Goal: Task Accomplishment & Management: Complete application form

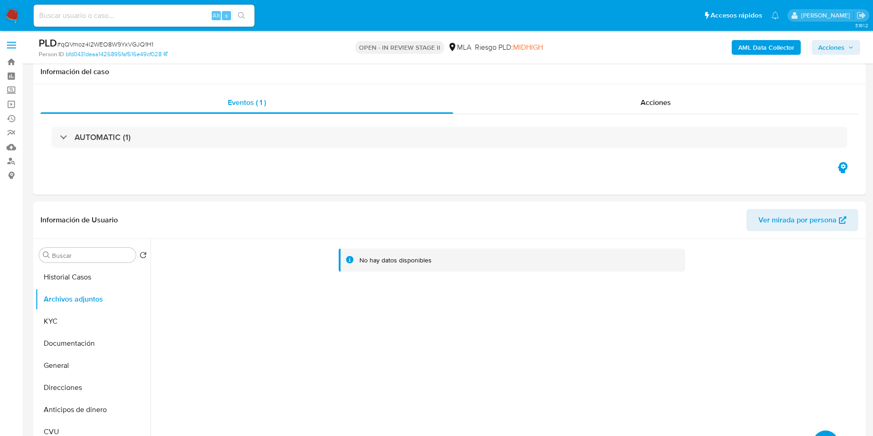
select select "10"
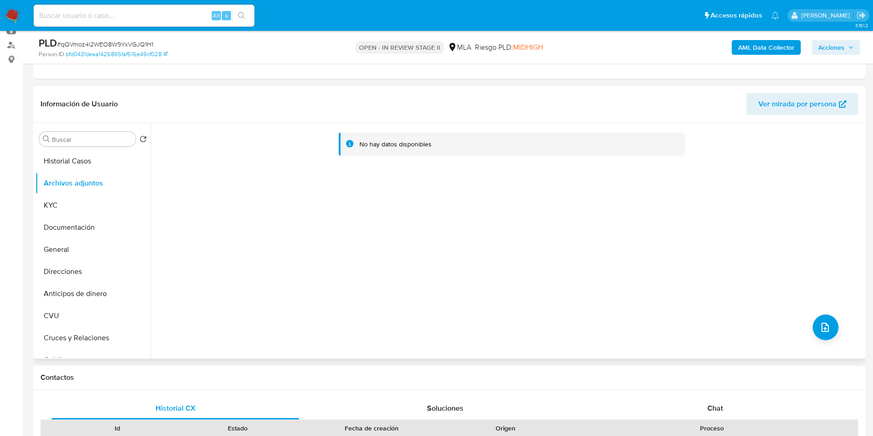
click at [306, 254] on div "No hay datos disponibles" at bounding box center [506, 241] width 713 height 236
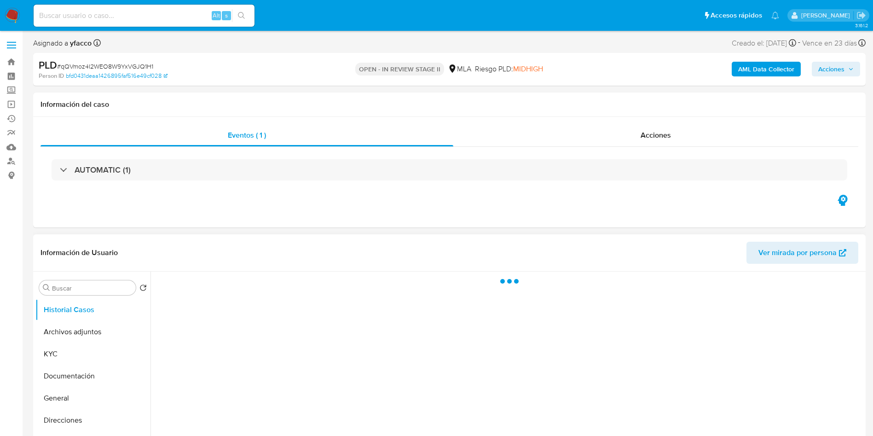
select select "10"
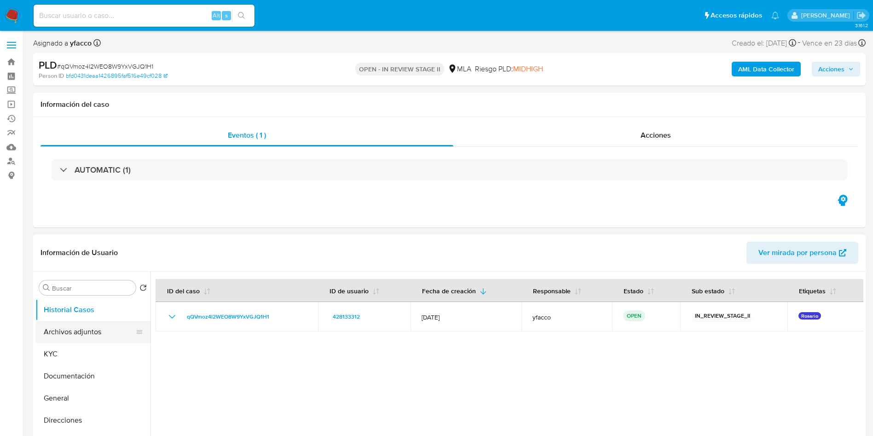
click at [98, 330] on button "Archivos adjuntos" at bounding box center [89, 332] width 108 height 22
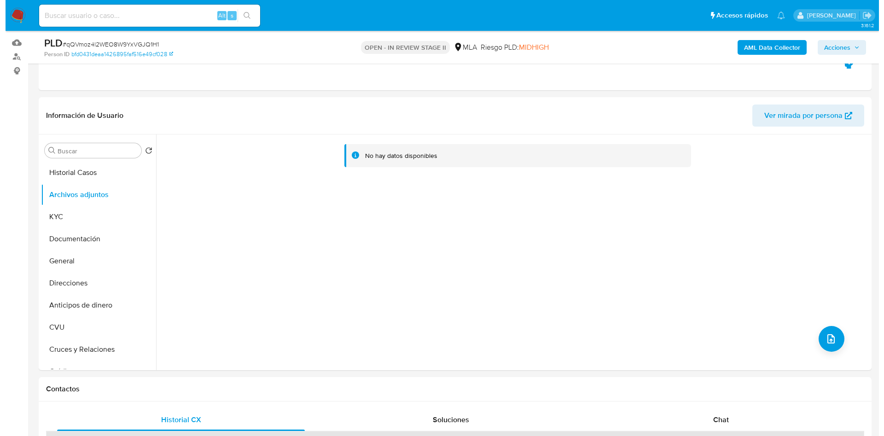
scroll to position [108, 0]
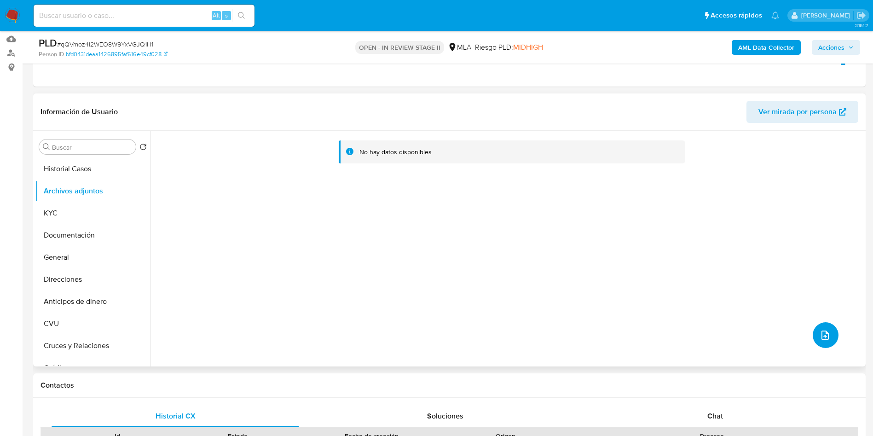
click at [815, 328] on button "upload-file" at bounding box center [826, 335] width 26 height 26
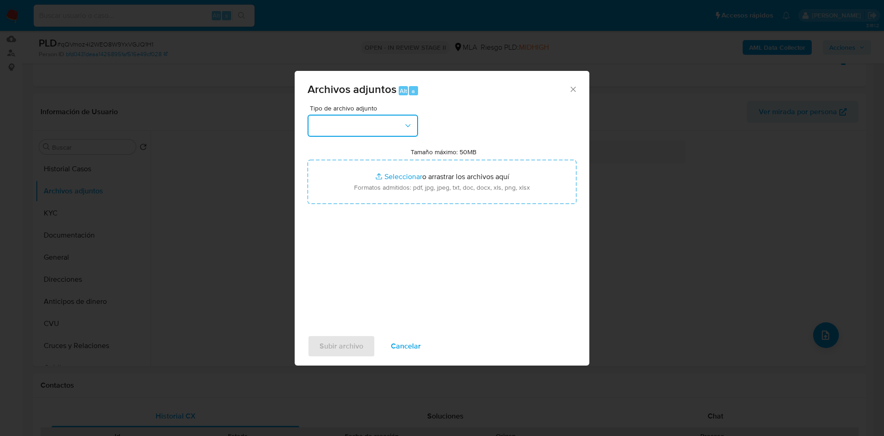
click at [360, 121] on button "button" at bounding box center [362, 126] width 110 height 22
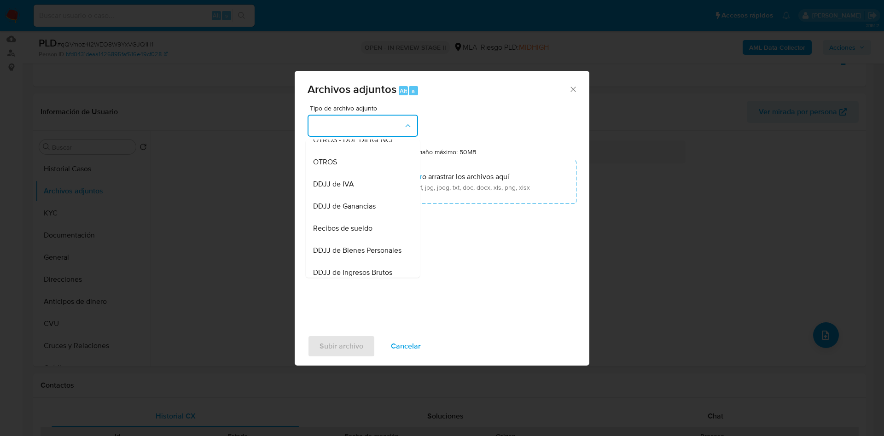
scroll to position [170, 0]
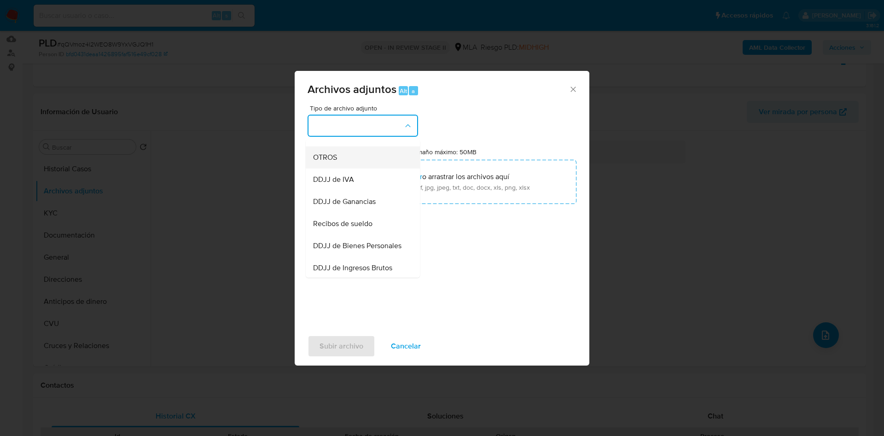
click at [346, 168] on div "OTROS" at bounding box center [360, 157] width 94 height 22
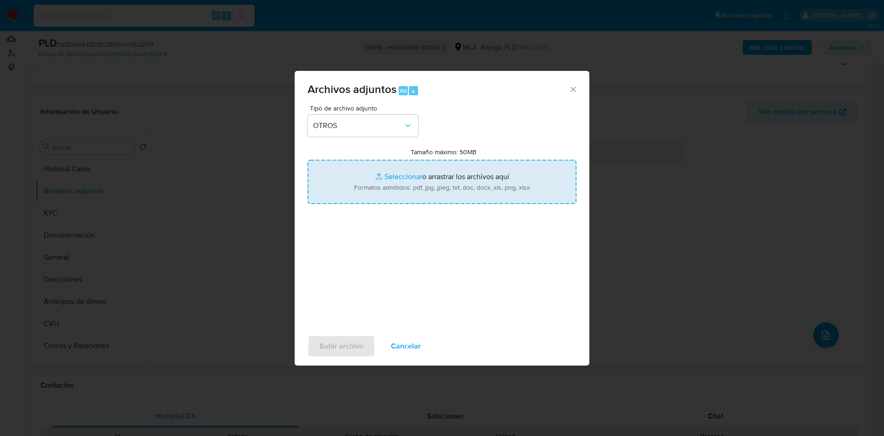
click at [399, 176] on input "Tamaño máximo: 50MB Seleccionar archivos" at bounding box center [441, 182] width 269 height 44
type input "C:\fakepath\Caselog qQVmoz4l2WEO8W9YxVGJQ1H1_2025_09_18_15_31_04.docx"
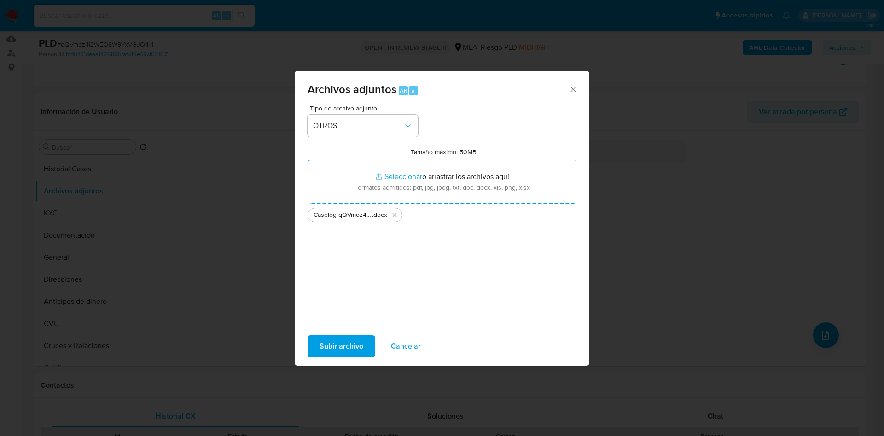
click at [334, 352] on span "Subir archivo" at bounding box center [341, 346] width 44 height 20
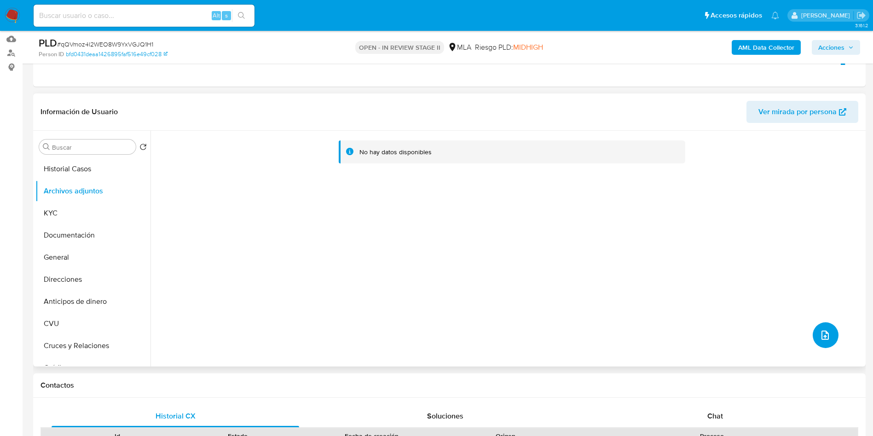
click at [830, 334] on button "upload-file" at bounding box center [826, 335] width 26 height 26
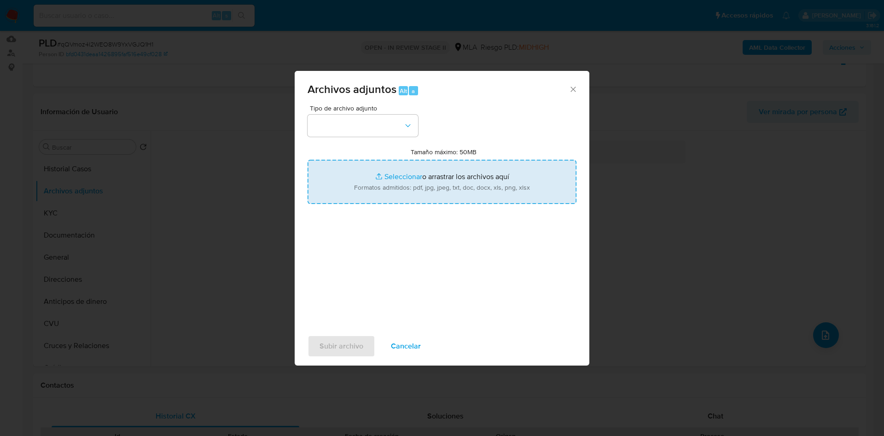
click at [404, 174] on input "Tamaño máximo: 50MB Seleccionar archivos" at bounding box center [441, 182] width 269 height 44
type input "C:\fakepath\Movimientos 428133312.xlsx"
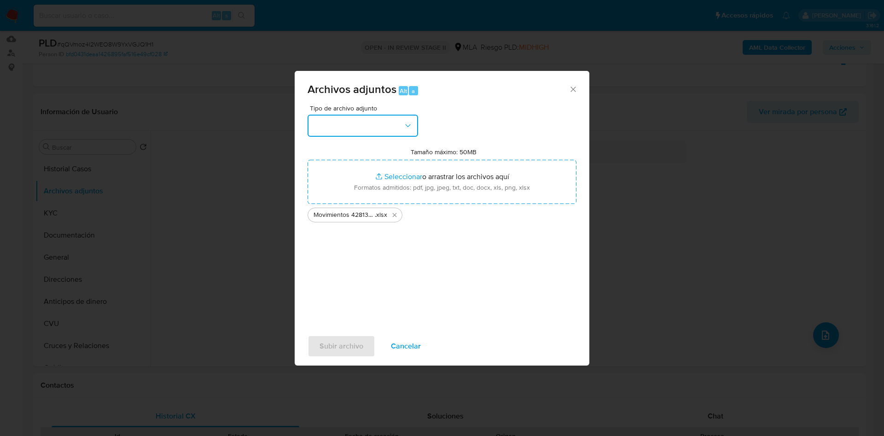
click at [367, 131] on button "button" at bounding box center [362, 126] width 110 height 22
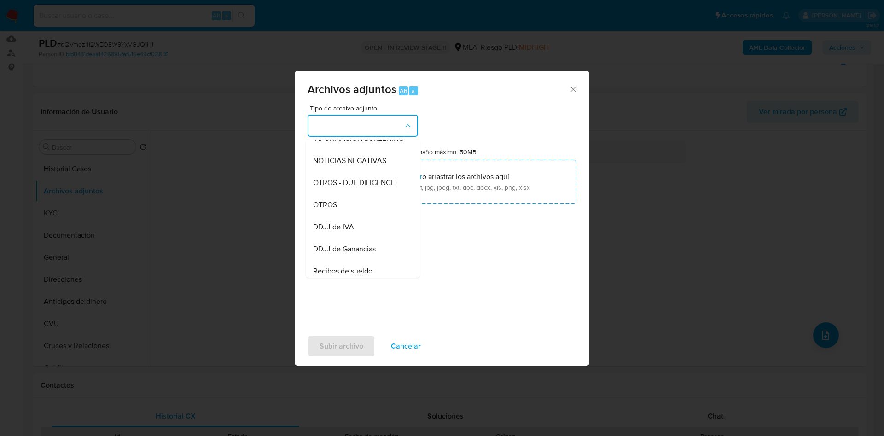
scroll to position [134, 0]
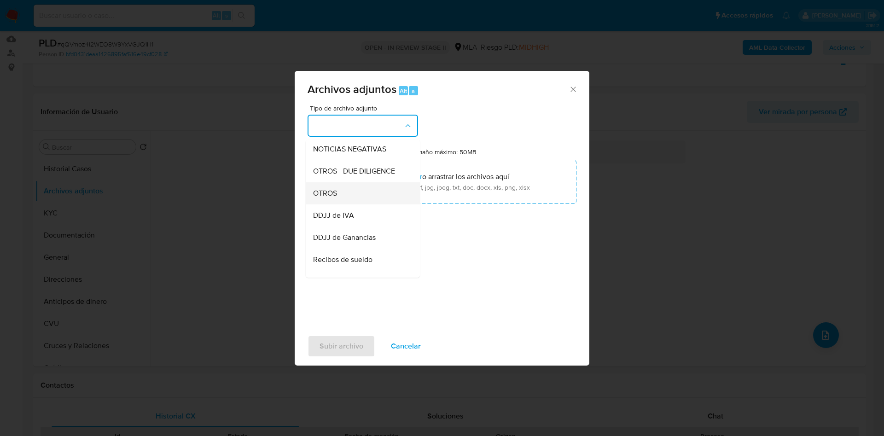
click at [378, 200] on div "OTROS" at bounding box center [360, 193] width 94 height 22
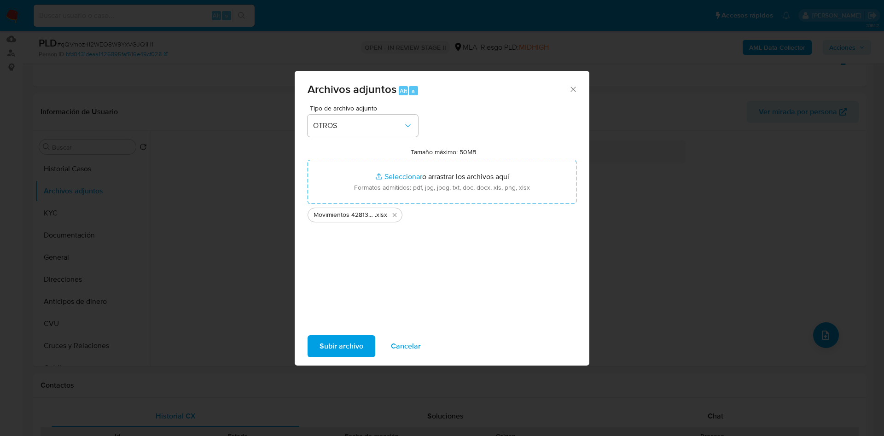
click at [329, 355] on span "Subir archivo" at bounding box center [341, 346] width 44 height 20
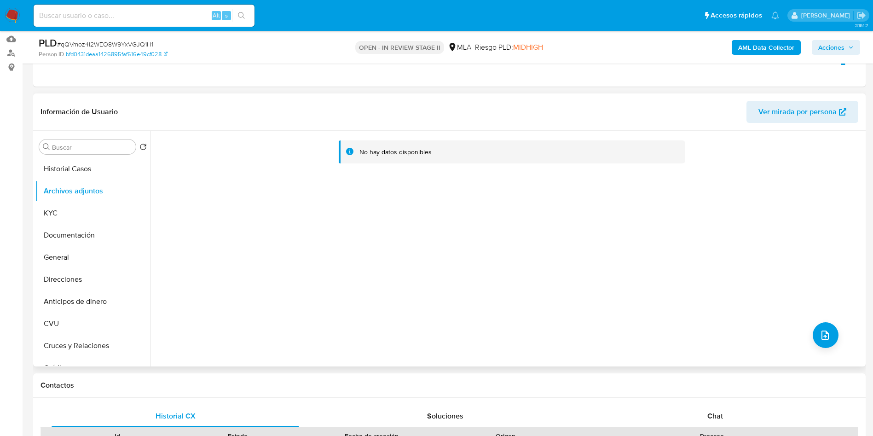
drag, startPoint x: 820, startPoint y: 330, endPoint x: 490, endPoint y: 212, distance: 349.8
click at [490, 212] on div "No hay datos disponibles" at bounding box center [506, 249] width 713 height 236
click at [97, 232] on button "Documentación" at bounding box center [89, 235] width 108 height 22
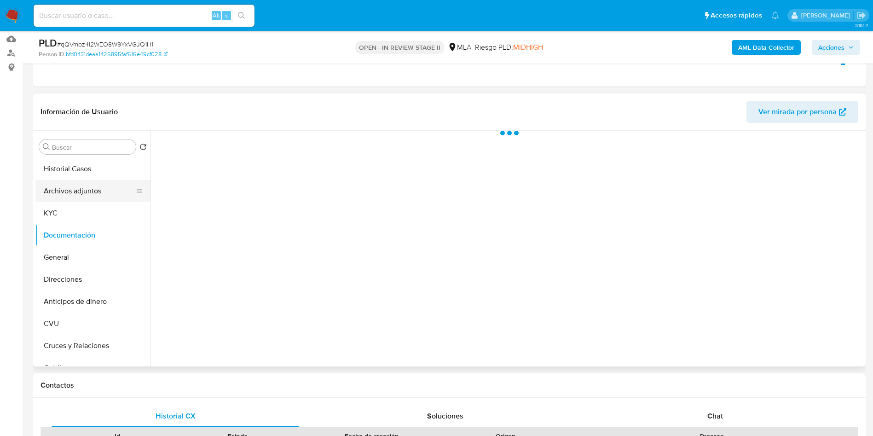
click at [99, 196] on button "Archivos adjuntos" at bounding box center [89, 191] width 108 height 22
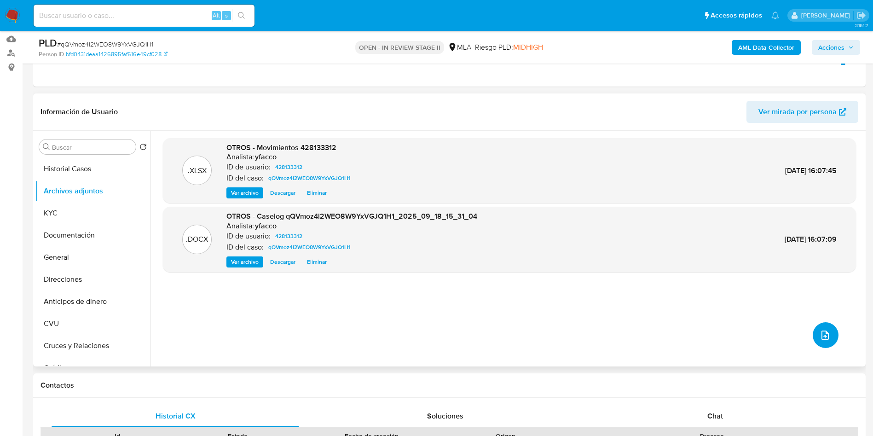
click at [820, 337] on icon "upload-file" at bounding box center [825, 335] width 11 height 11
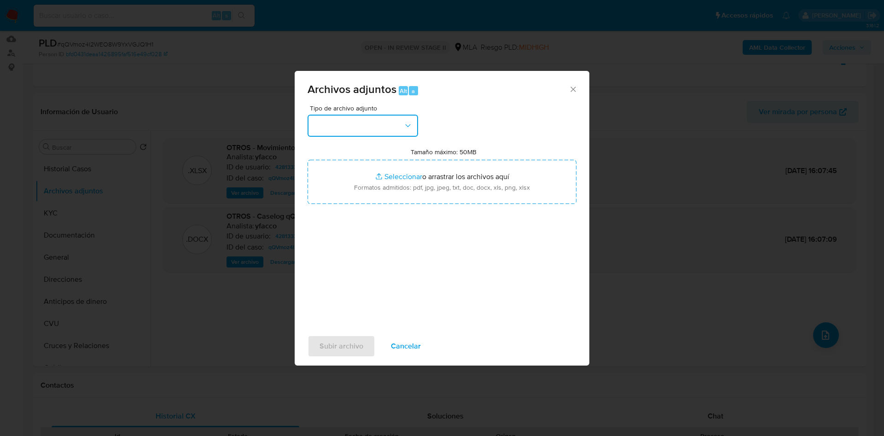
click at [395, 130] on button "button" at bounding box center [362, 126] width 110 height 22
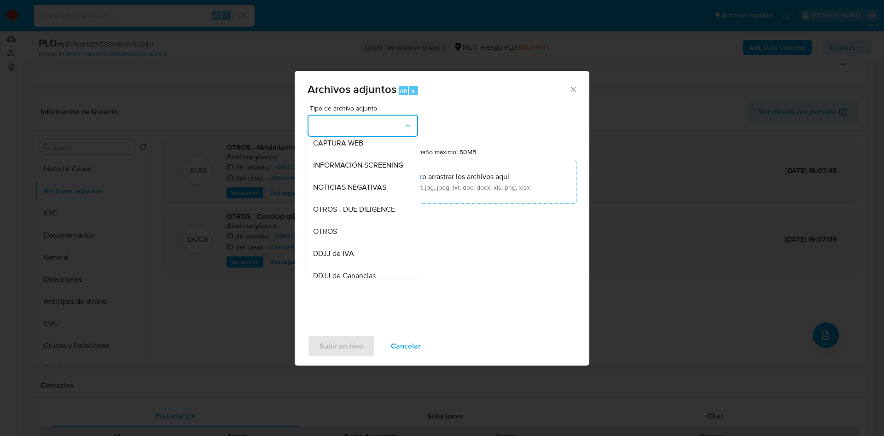
scroll to position [82, 0]
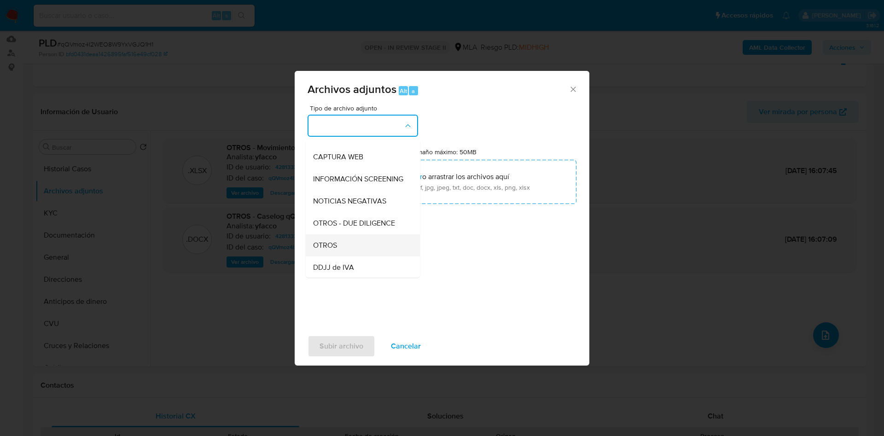
click at [335, 244] on div "OTROS" at bounding box center [360, 245] width 94 height 22
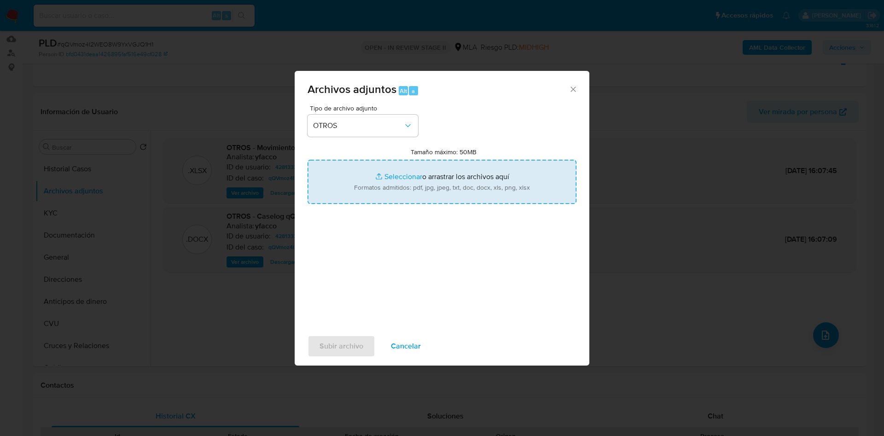
click at [395, 176] on input "Tamaño máximo: 50MB Seleccionar archivos" at bounding box center [441, 182] width 269 height 44
type input "C:\fakepath\Fernando Miguel Anastasio.pdf"
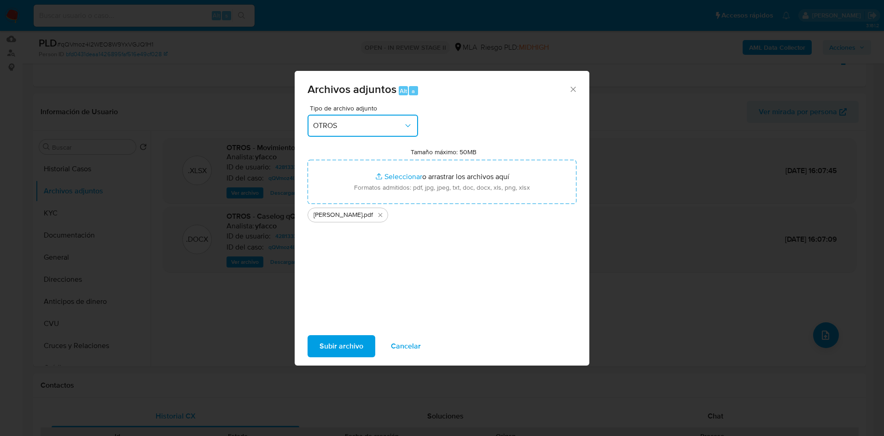
click at [375, 127] on span "OTROS" at bounding box center [358, 125] width 90 height 9
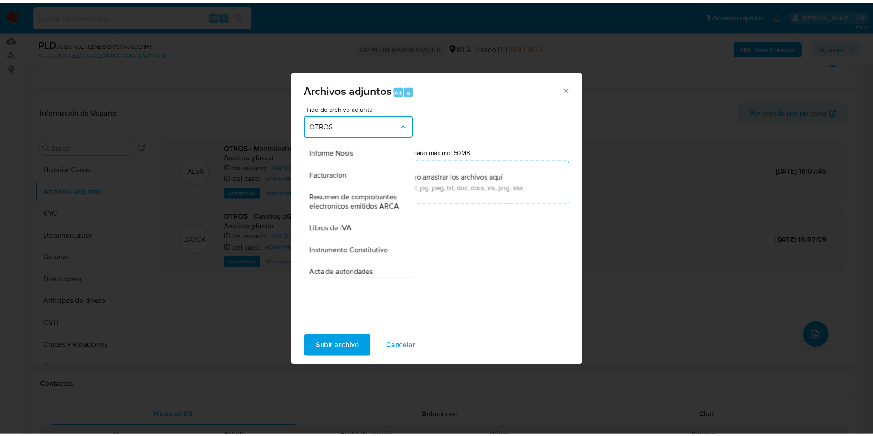
scroll to position [359, 0]
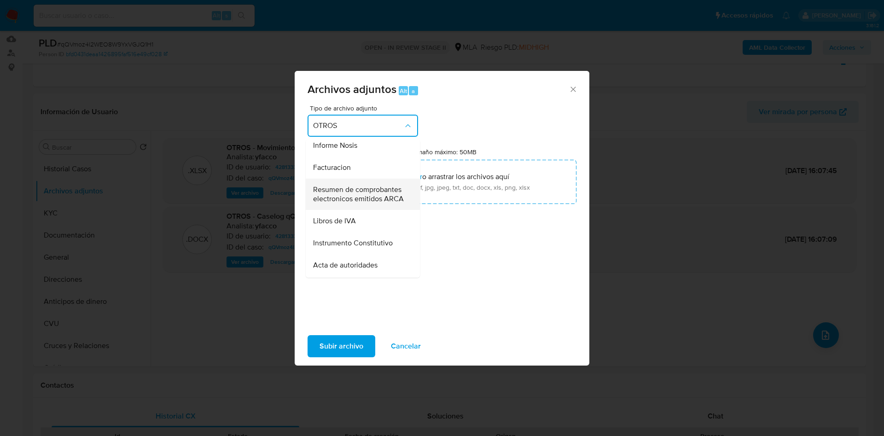
click at [345, 203] on span "Resumen de comprobantes electronicos emitidos ARCA" at bounding box center [360, 194] width 94 height 18
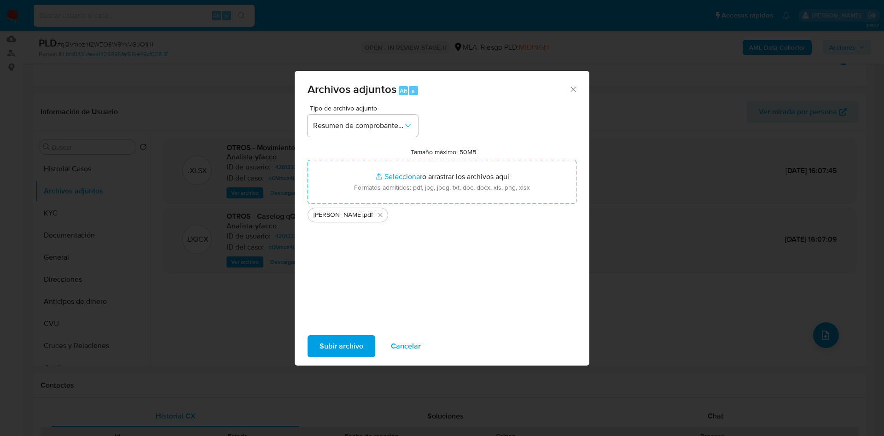
click at [338, 343] on span "Subir archivo" at bounding box center [341, 346] width 44 height 20
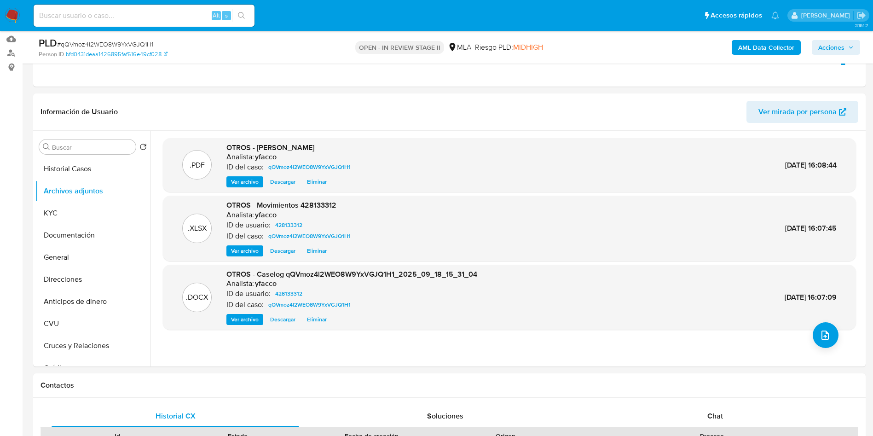
click at [759, 47] on b "AML Data Collector" at bounding box center [766, 47] width 56 height 15
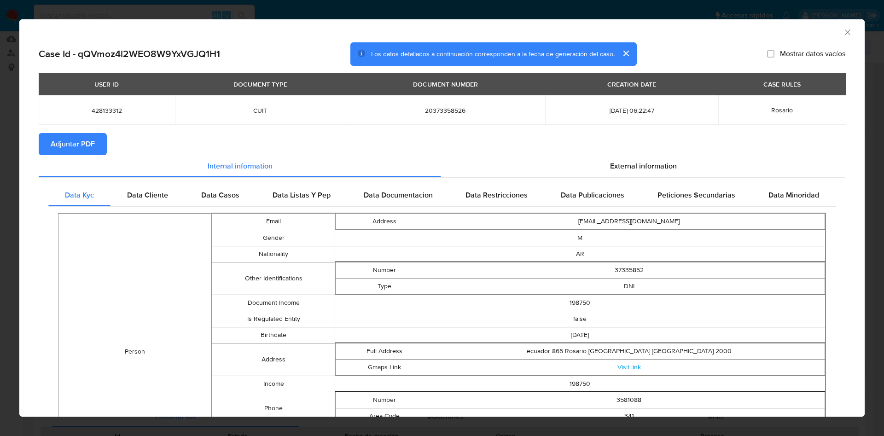
click at [70, 144] on span "Adjuntar PDF" at bounding box center [73, 144] width 44 height 20
click at [843, 34] on icon "Cerrar ventana" at bounding box center [847, 32] width 9 height 9
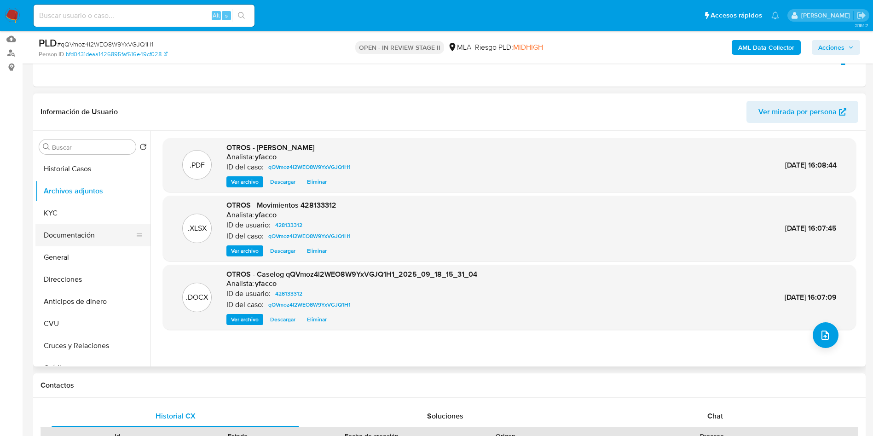
click at [75, 242] on button "Documentación" at bounding box center [89, 235] width 108 height 22
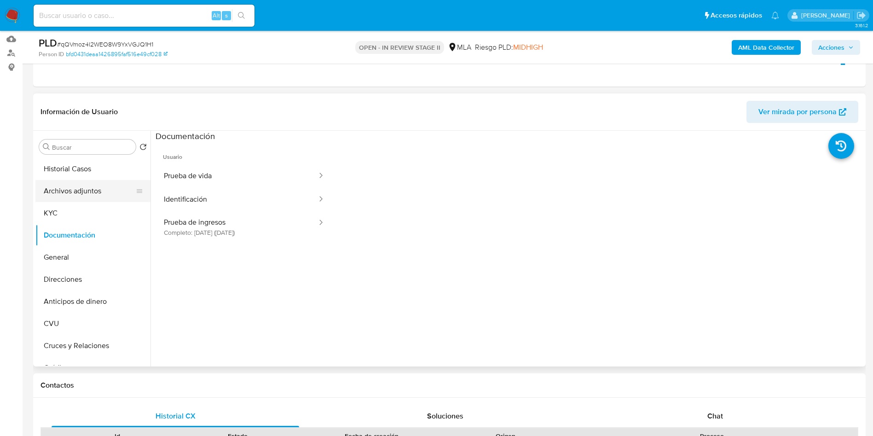
click at [93, 201] on button "Archivos adjuntos" at bounding box center [89, 191] width 108 height 22
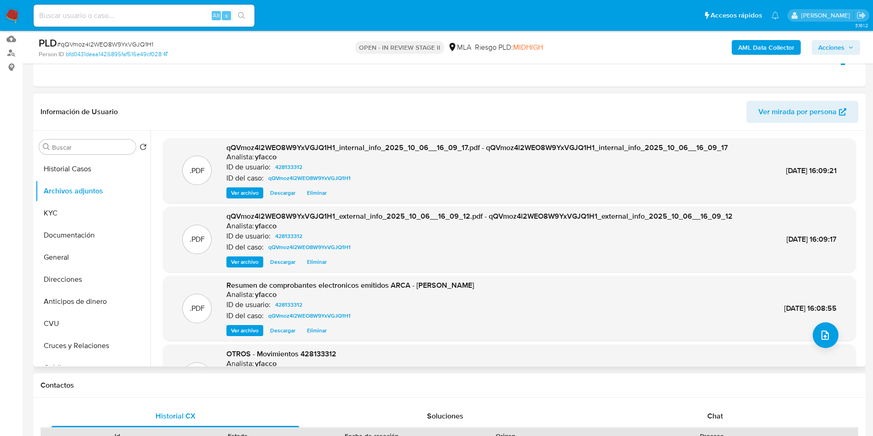
drag, startPoint x: 864, startPoint y: 249, endPoint x: 865, endPoint y: 300, distance: 51.1
click at [865, 300] on div "Buscar Volver al orden por defecto Historial Casos Archivos adjuntos KYC Docume…" at bounding box center [449, 249] width 833 height 236
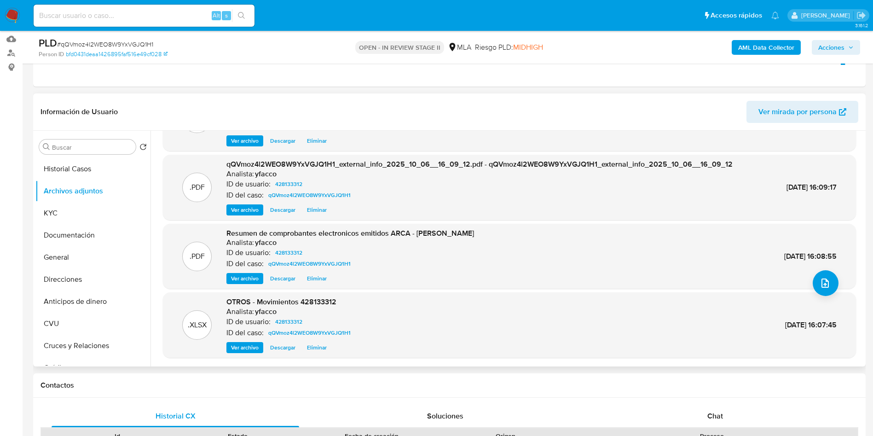
scroll to position [77, 0]
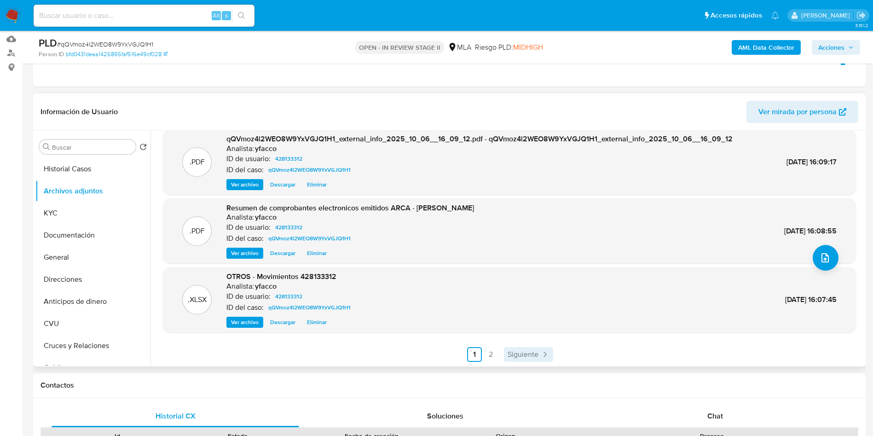
click at [531, 351] on span "Siguiente" at bounding box center [523, 354] width 31 height 7
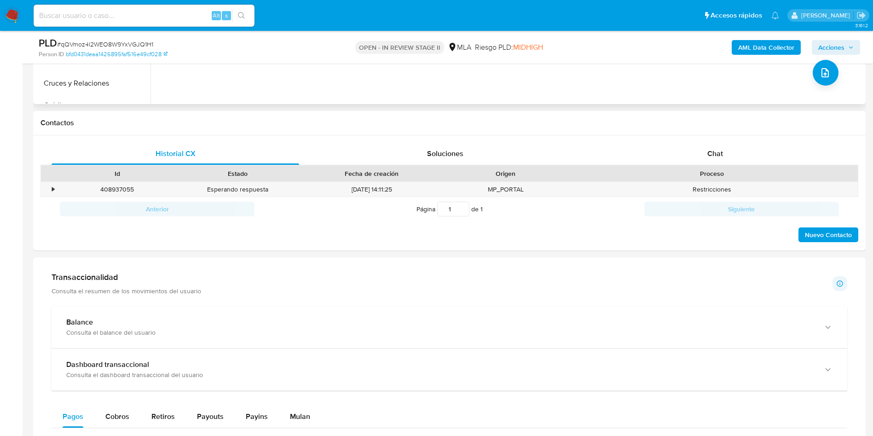
scroll to position [421, 0]
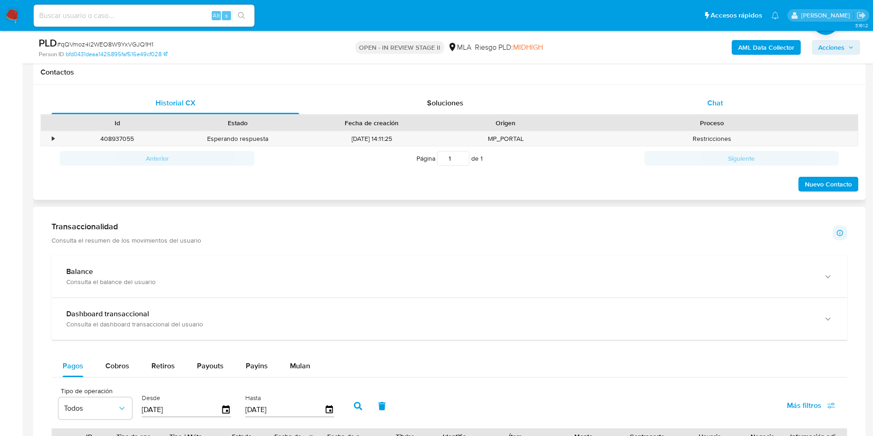
click at [699, 110] on div "Chat" at bounding box center [715, 103] width 248 height 22
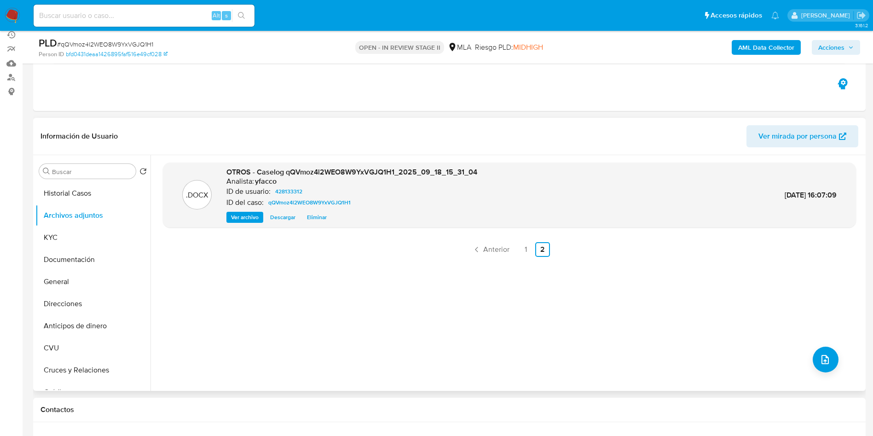
scroll to position [0, 0]
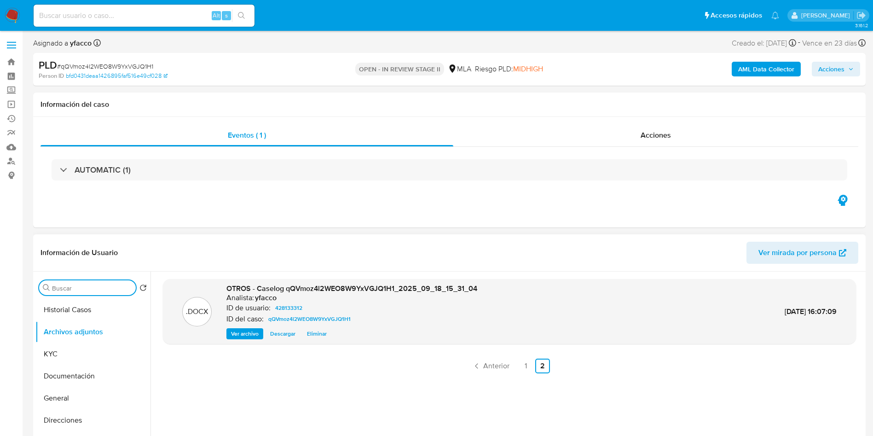
click at [83, 286] on input "Buscar" at bounding box center [92, 288] width 80 height 8
type input "res"
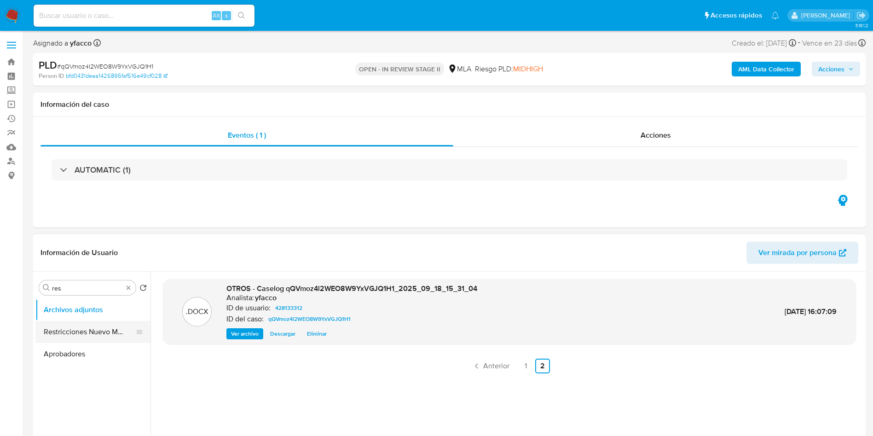
click at [73, 330] on button "Restricciones Nuevo Mundo" at bounding box center [89, 332] width 108 height 22
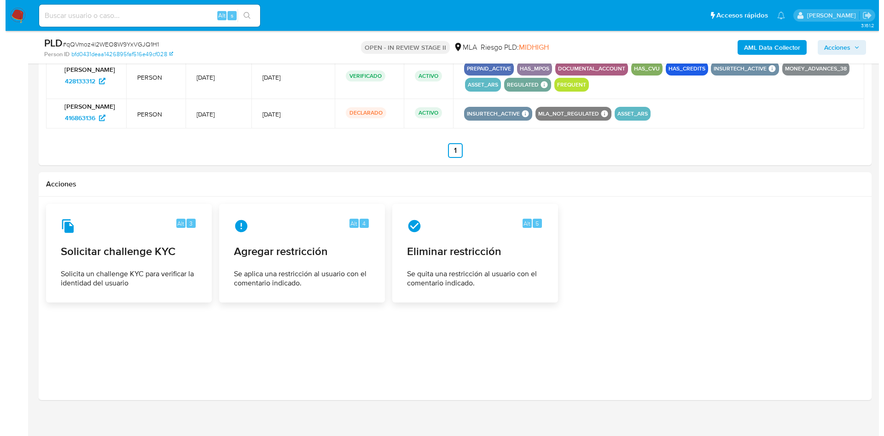
scroll to position [1453, 0]
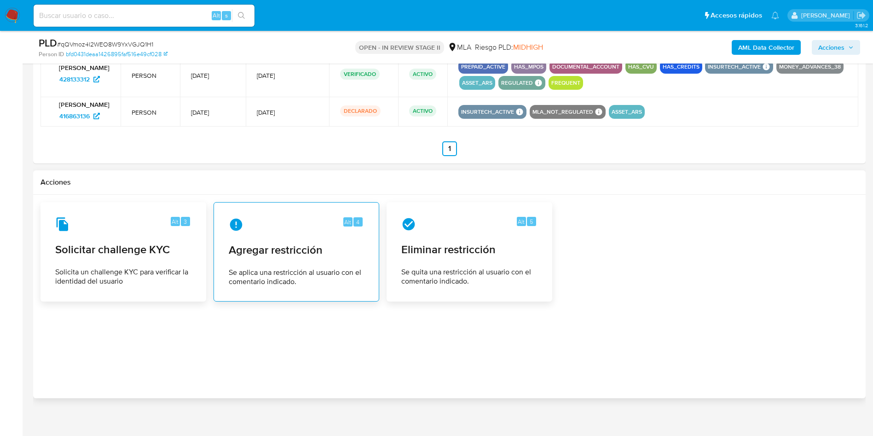
click at [302, 264] on div "Alt 4 Agregar restricción Se aplica una restricción al usuario con el comentari…" at bounding box center [296, 252] width 150 height 84
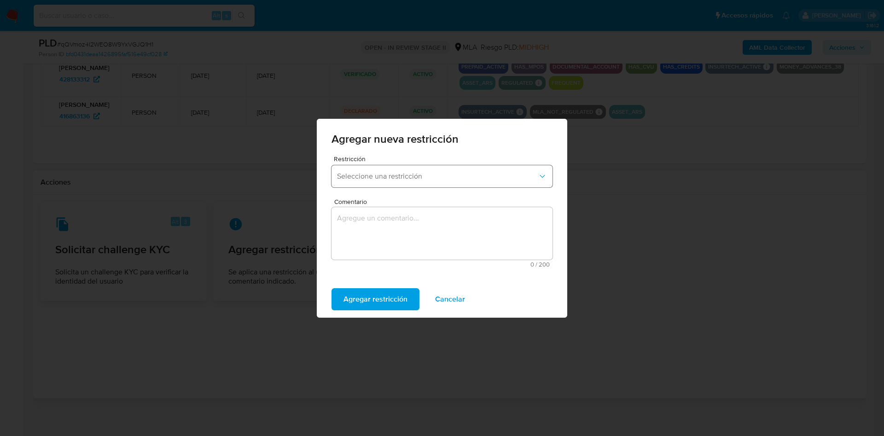
click at [420, 177] on span "Seleccione una restricción" at bounding box center [437, 176] width 201 height 9
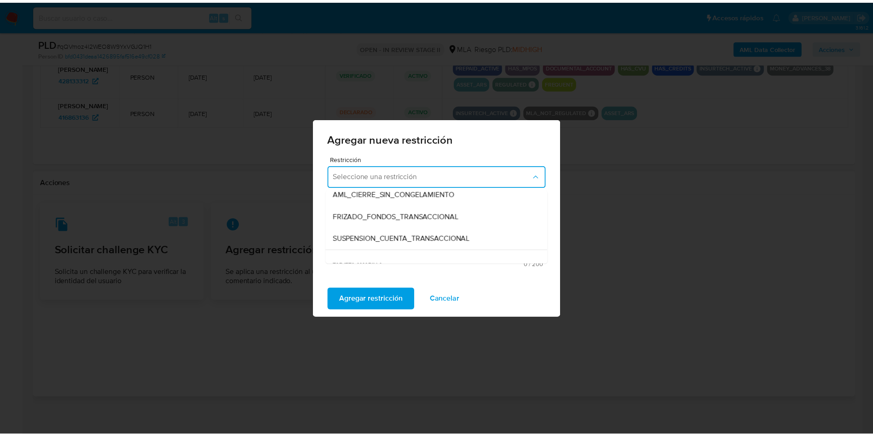
scroll to position [99, 0]
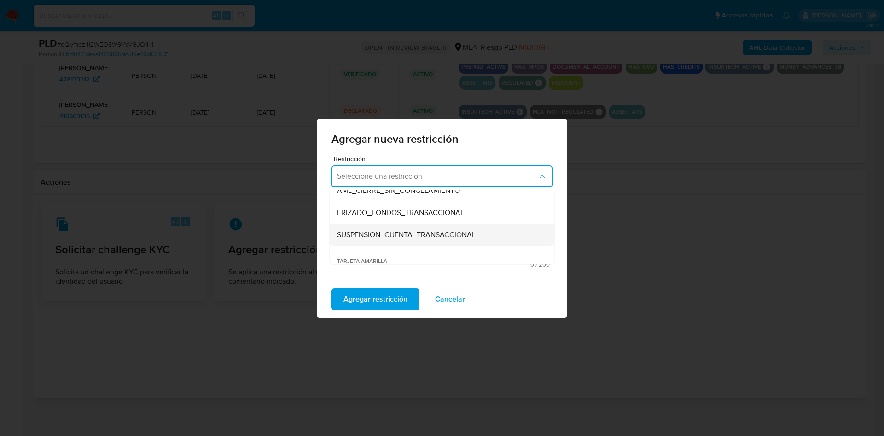
click at [441, 236] on span "SUSPENSION_CUENTA_TRANSACCIONAL" at bounding box center [406, 234] width 139 height 9
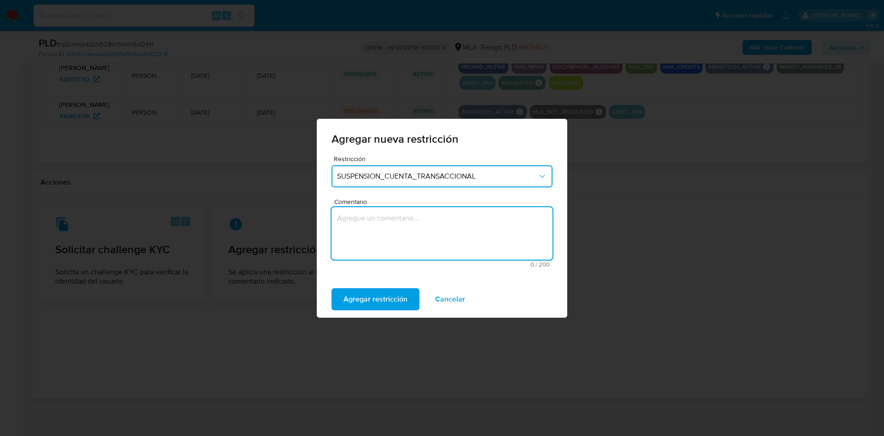
click at [411, 234] on textarea "Comentario" at bounding box center [441, 233] width 221 height 52
type textarea "AML"
click at [378, 299] on span "Agregar restricción" at bounding box center [375, 299] width 64 height 20
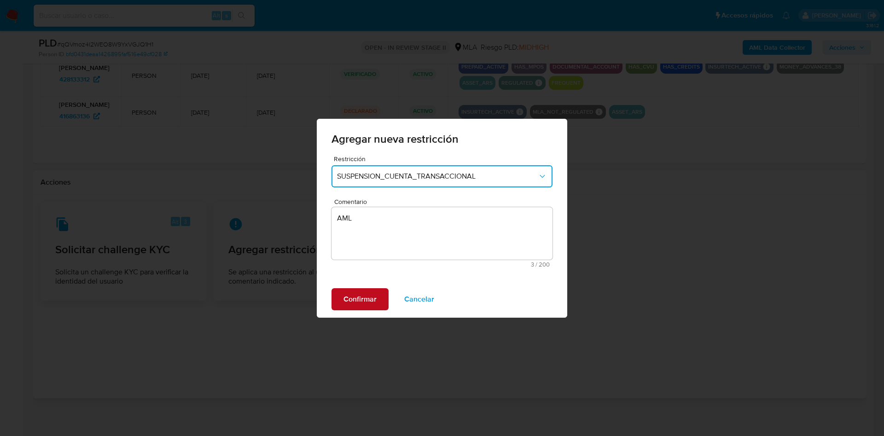
click at [378, 299] on button "Confirmar" at bounding box center [359, 299] width 57 height 22
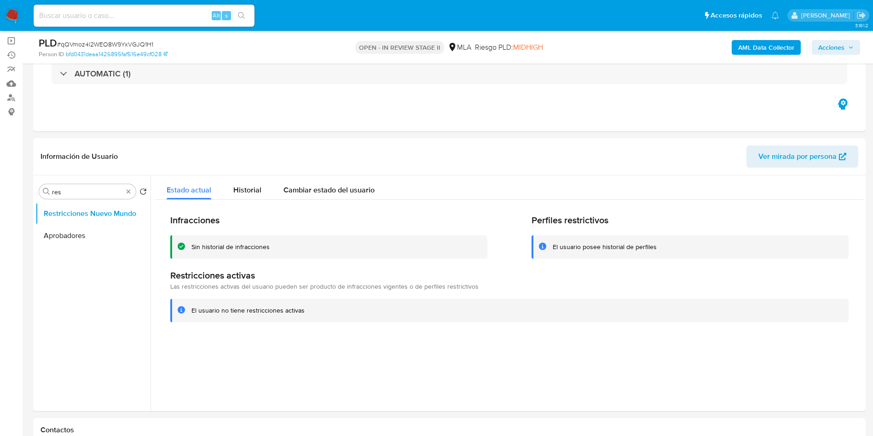
scroll to position [17, 0]
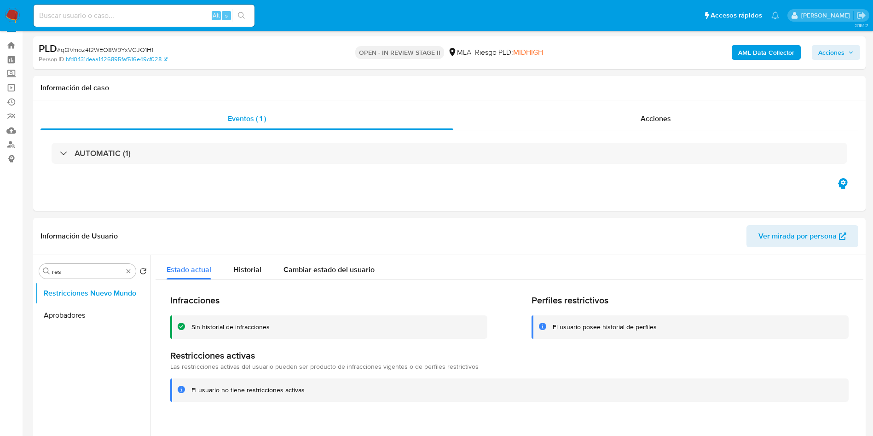
click at [836, 57] on span "Acciones" at bounding box center [831, 52] width 26 height 15
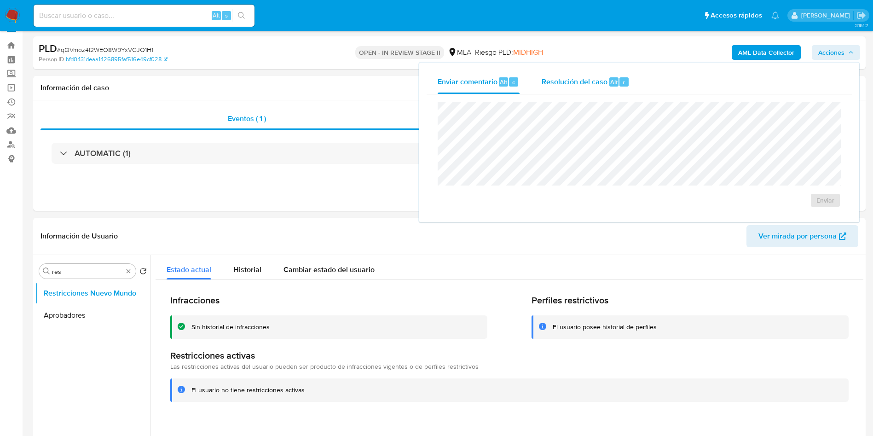
click at [605, 83] on span "Resolución del caso" at bounding box center [575, 81] width 66 height 11
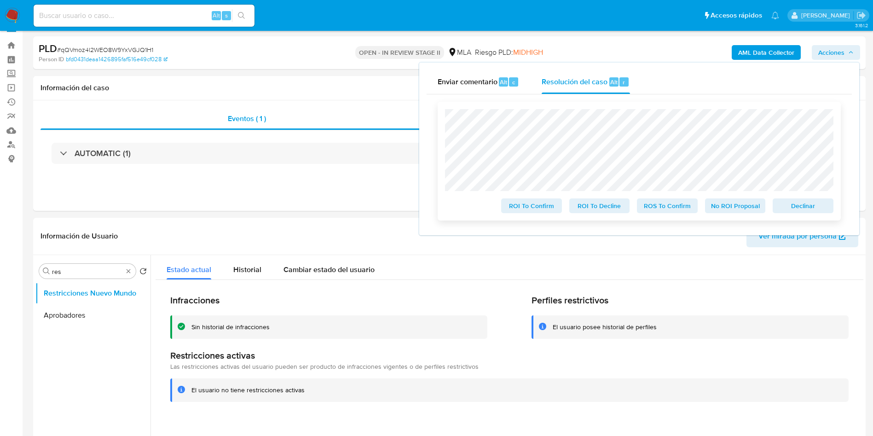
click at [646, 212] on span "ROS To Confirm" at bounding box center [667, 205] width 48 height 13
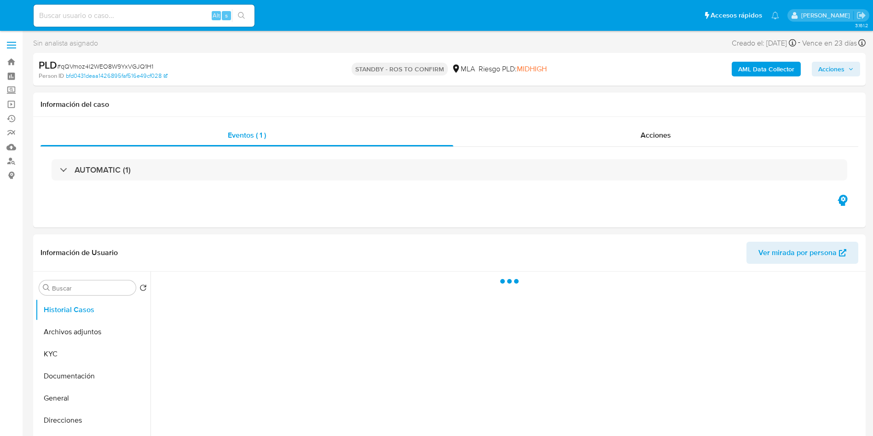
select select "10"
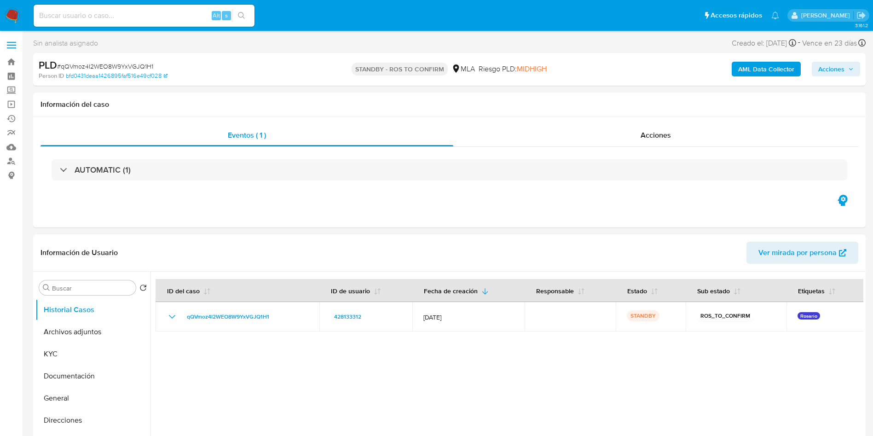
click at [145, 20] on input at bounding box center [144, 16] width 221 height 12
paste input "hbVZmRdQY1JU3cb6Di4bTyB1"
type input "hbVZmRdQY1JU3cb6Di4bTyB1"
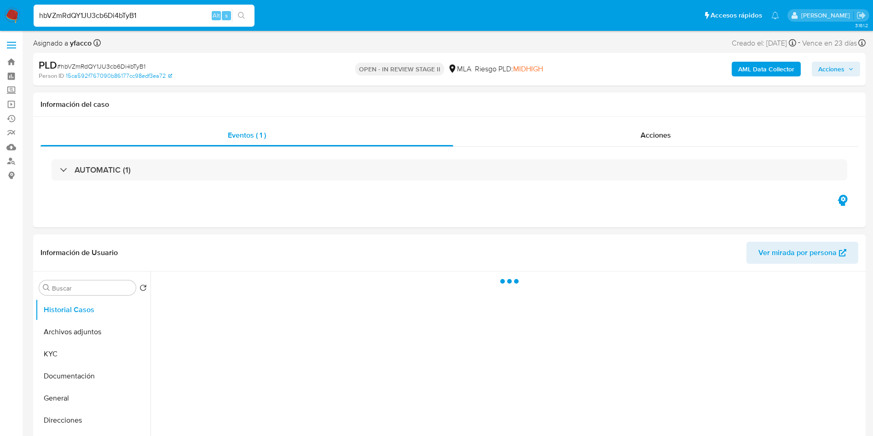
select select "10"
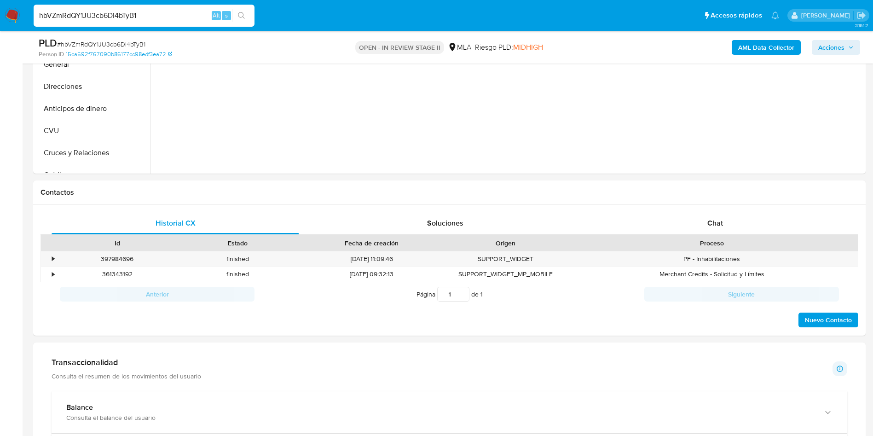
scroll to position [304, 0]
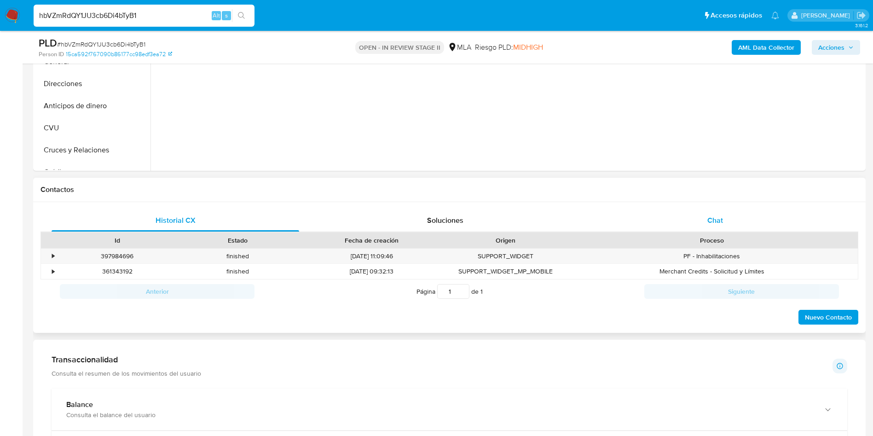
click at [701, 214] on div "Chat" at bounding box center [715, 220] width 248 height 22
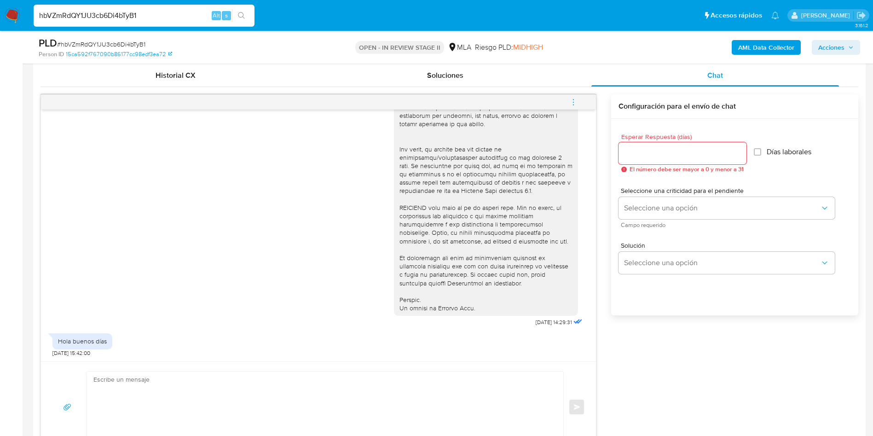
scroll to position [306, 0]
click at [84, 343] on div "Hola buenos días" at bounding box center [82, 341] width 49 height 8
copy div "Hola buenos días"
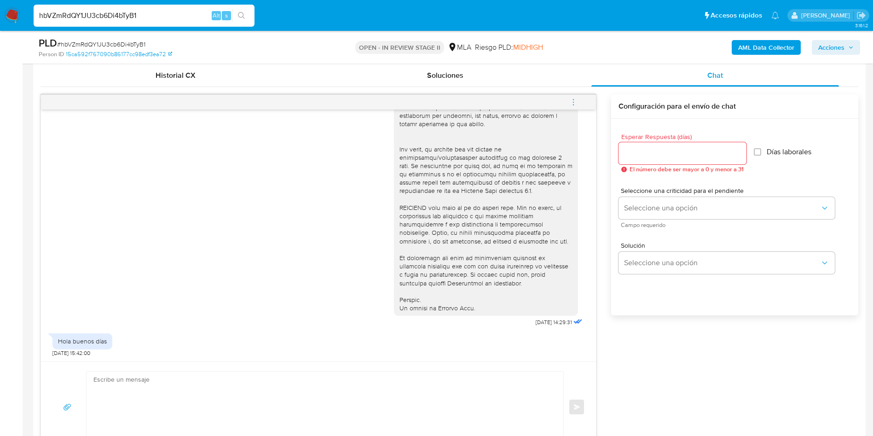
click at [171, 374] on textarea at bounding box center [322, 406] width 458 height 71
paste textarea "Hola, Muchas gracias por la respuesta. Analizamos tu caso y verificamos que la …"
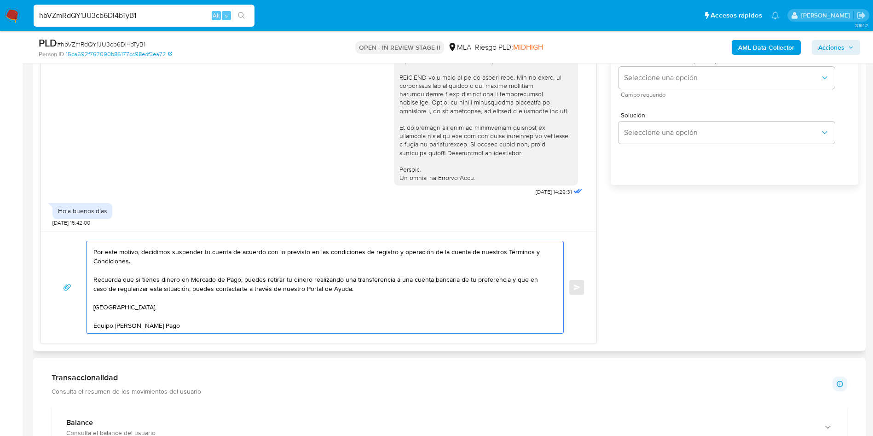
scroll to position [0, 0]
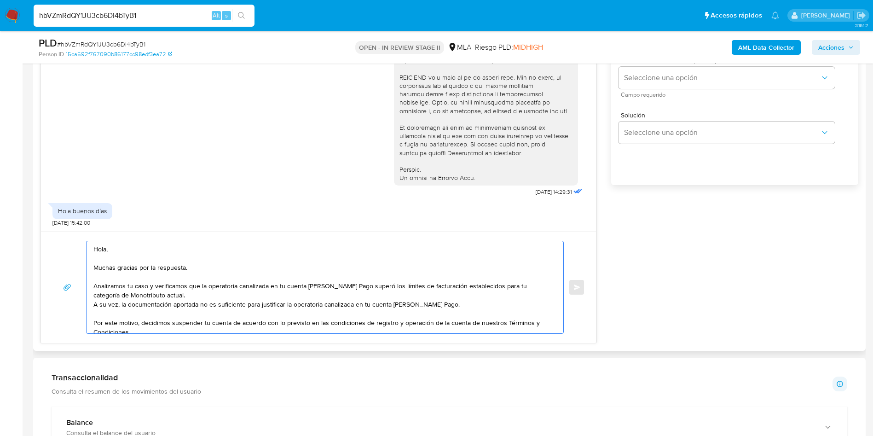
click at [275, 300] on textarea "Hola, Muchas gracias por la respuesta. Analizamos tu caso y verificamos que la …" at bounding box center [322, 287] width 458 height 92
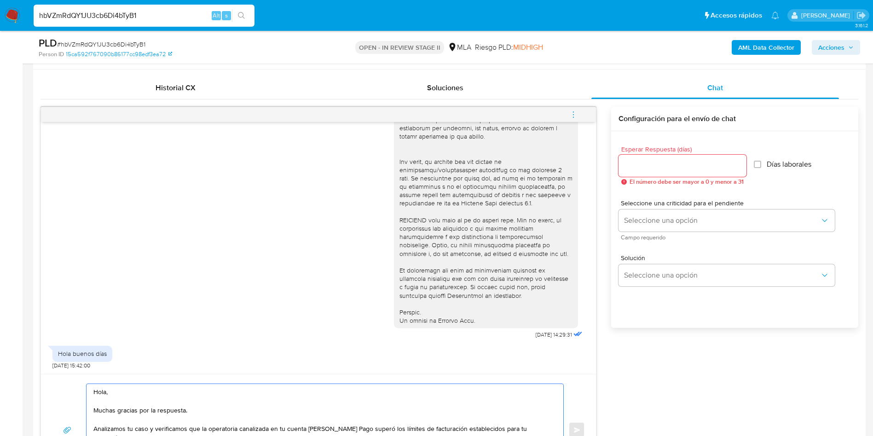
scroll to position [423, 0]
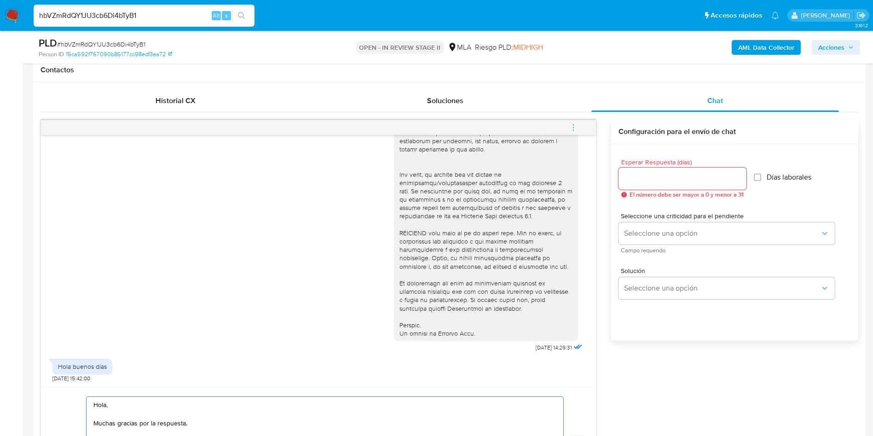
type textarea "Hola, Muchas gracias por la respuesta. Analizamos tu caso y verificamos que la …"
click at [696, 181] on input "Esperar Respuesta (días)" at bounding box center [683, 179] width 128 height 12
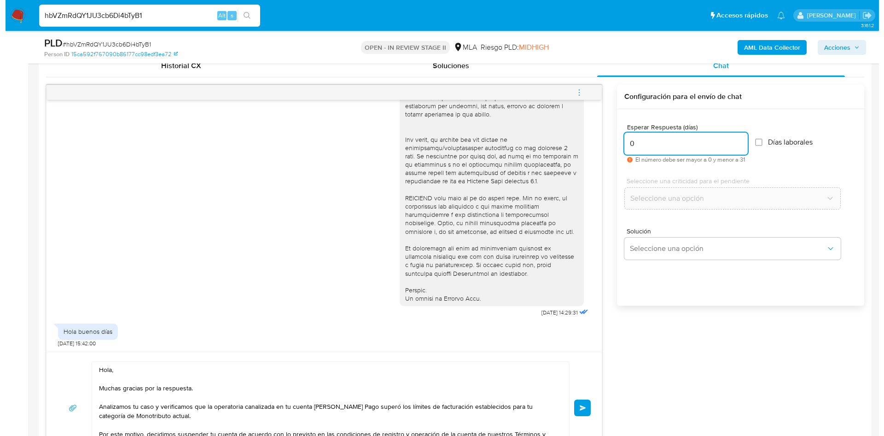
scroll to position [469, 0]
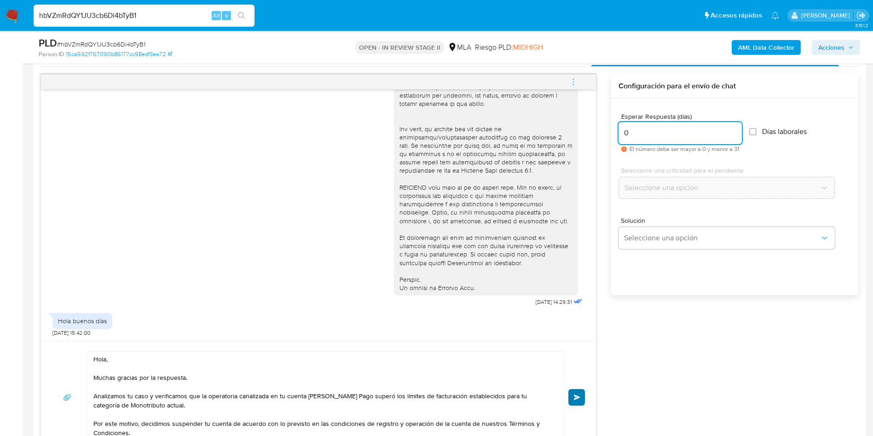
type input "0"
click at [578, 404] on button "Enviar" at bounding box center [576, 397] width 17 height 17
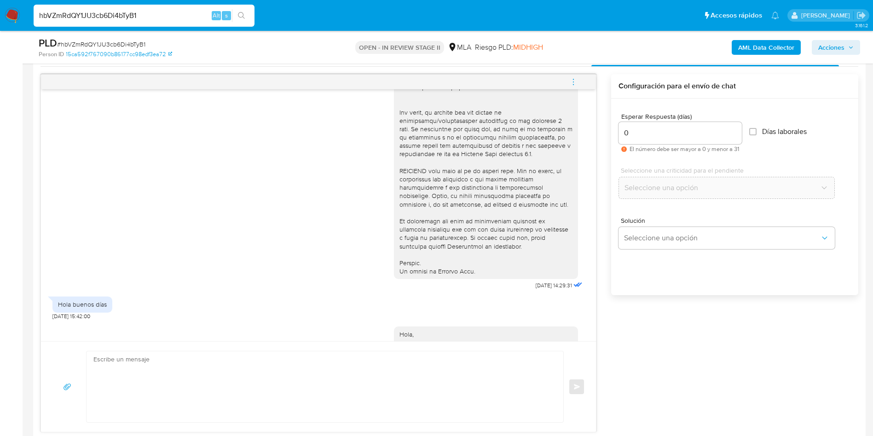
click at [571, 83] on icon "menu-action" at bounding box center [573, 82] width 8 height 8
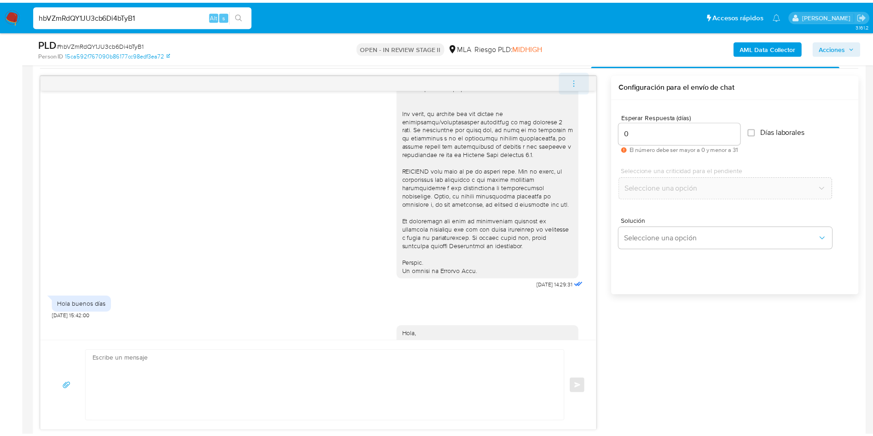
scroll to position [517, 0]
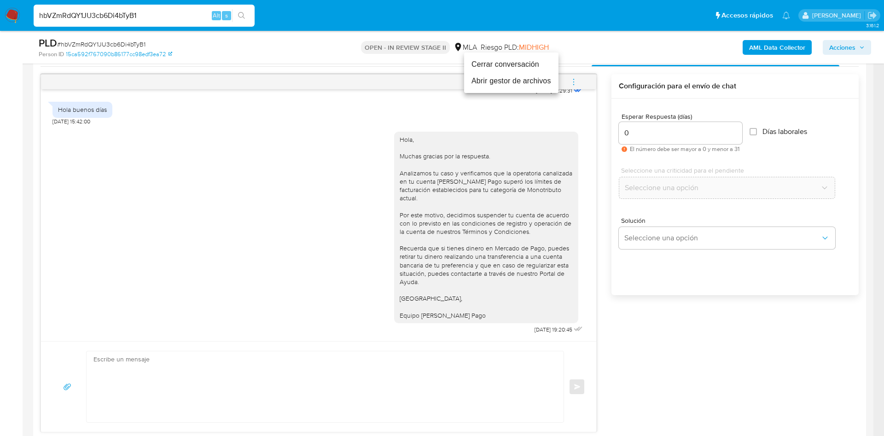
click at [517, 64] on li "Cerrar conversación" at bounding box center [511, 64] width 94 height 17
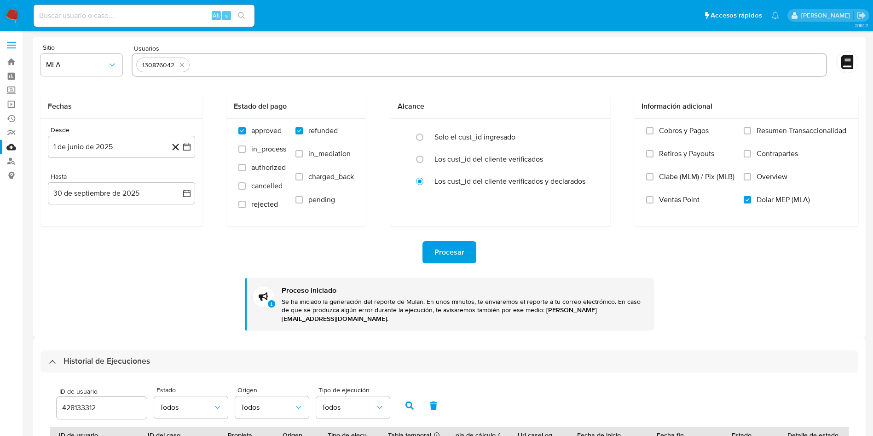
select select "10"
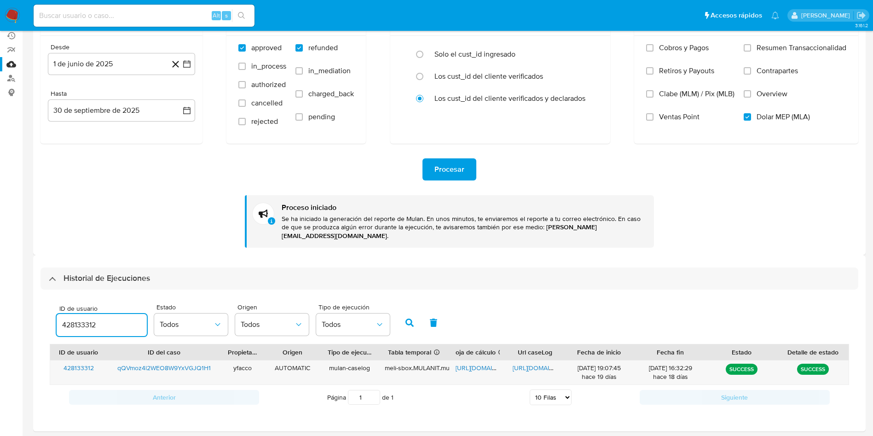
drag, startPoint x: 119, startPoint y: 315, endPoint x: 8, endPoint y: 312, distance: 111.4
click at [8, 312] on section "Bandeja Tablero Screening Búsqueda en Listas Watchlist Herramientas Operaciones…" at bounding box center [436, 193] width 873 height 553
type input "635840414"
click at [401, 317] on button "button" at bounding box center [410, 323] width 24 height 22
click at [463, 363] on span "https://docs.google.com/spreadsheets/d/1AILW47X8Cs1BV3_7tBd3NTQcx8SSvsm6UfR0F8T…" at bounding box center [488, 367] width 64 height 9
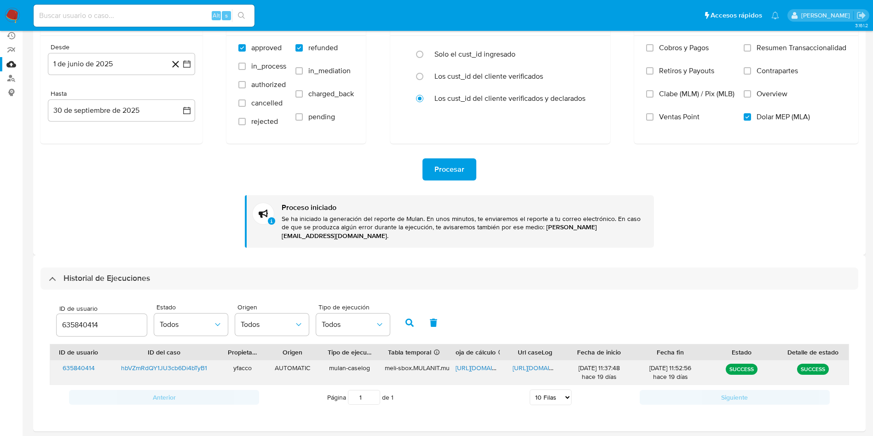
click at [532, 363] on span "https://docs.google.com/document/d/1IvaRZ5bdH8tVKTM5A_X7kZw_fB36_xcUsqXV3oHEc5g…" at bounding box center [545, 367] width 64 height 9
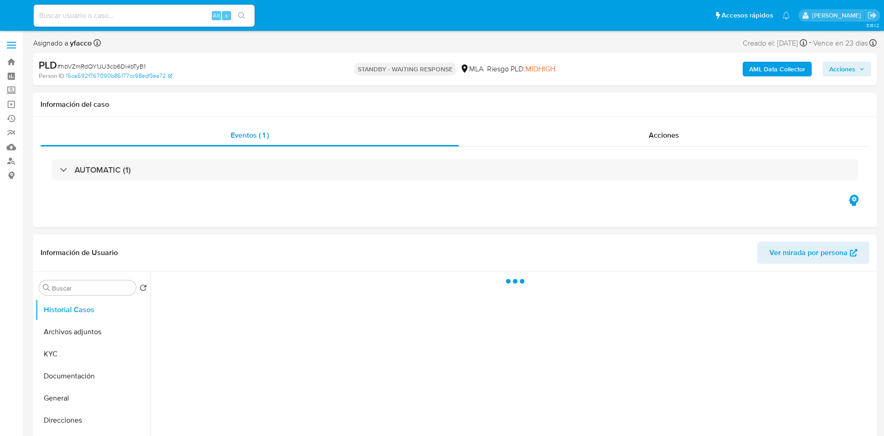
select select "10"
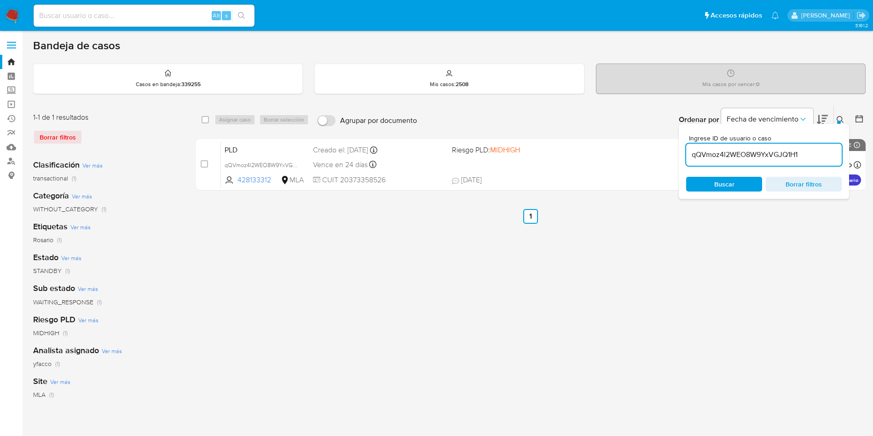
click at [810, 159] on input "qQVmoz4l2WEO8W9YxVGJQ1H1" at bounding box center [764, 155] width 156 height 12
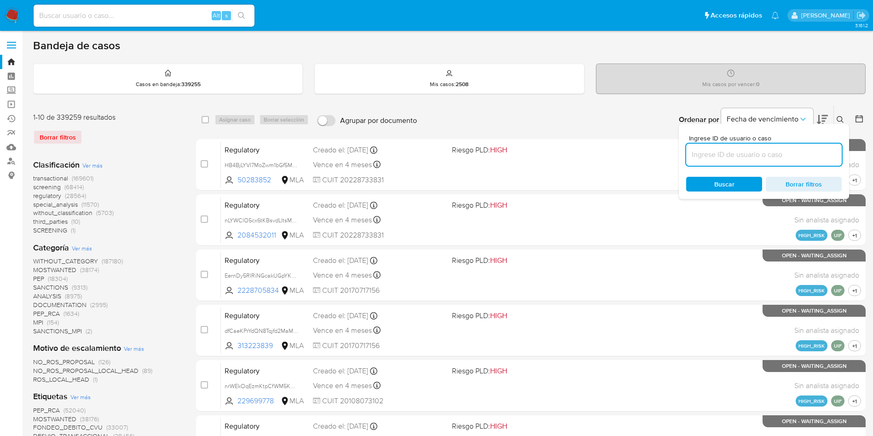
click at [810, 159] on input at bounding box center [764, 155] width 156 height 12
paste input "hbVZmRdQY1JU3cb6Di4bTyB1"
type input "hbVZmRdQY1JU3cb6Di4bTyB1"
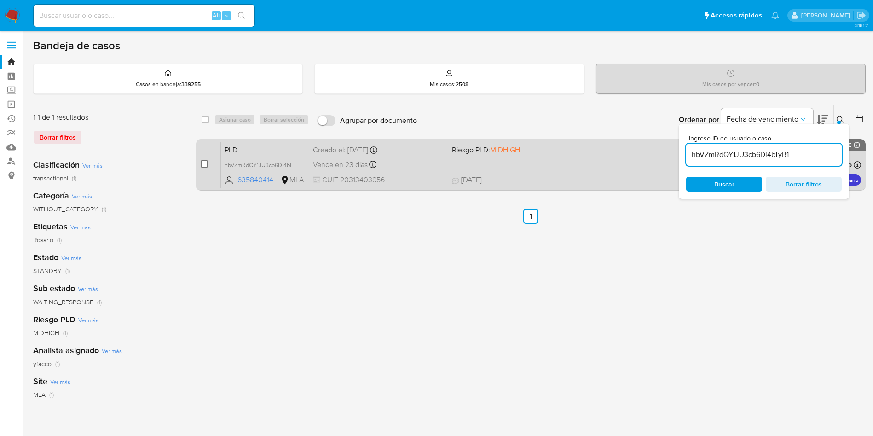
click at [208, 162] on input "checkbox" at bounding box center [204, 163] width 7 height 7
checkbox input "true"
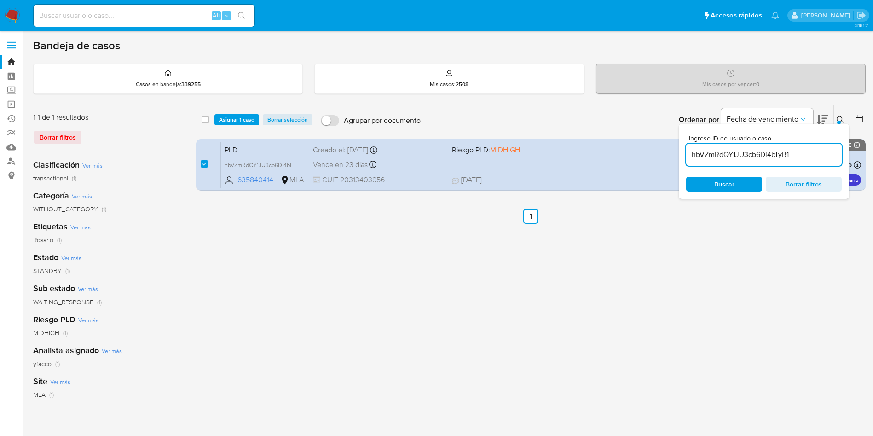
click at [245, 112] on div "select-all-cases-checkbox Asignar 1 caso Borrar selección Agrupar por documento…" at bounding box center [531, 119] width 670 height 29
click at [237, 126] on div "select-all-cases-checkbox Asignar 1 caso Borrar selección Agrupar por documento…" at bounding box center [531, 119] width 670 height 29
click at [237, 121] on span "Asignar 1 caso" at bounding box center [236, 119] width 35 height 9
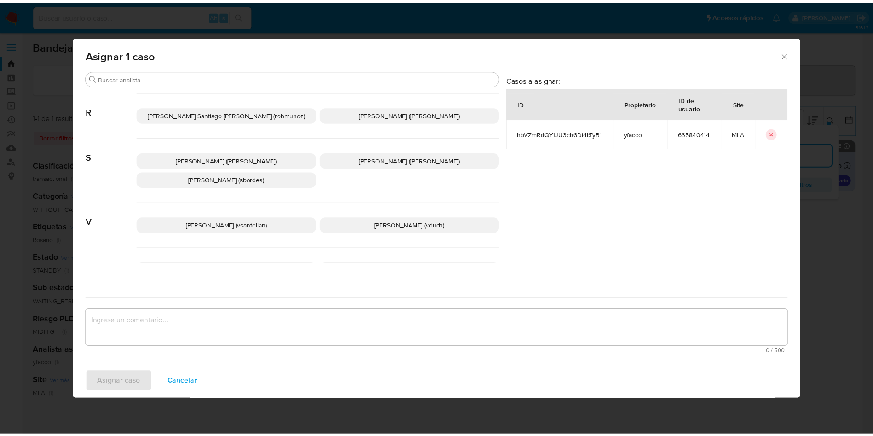
scroll to position [803, 0]
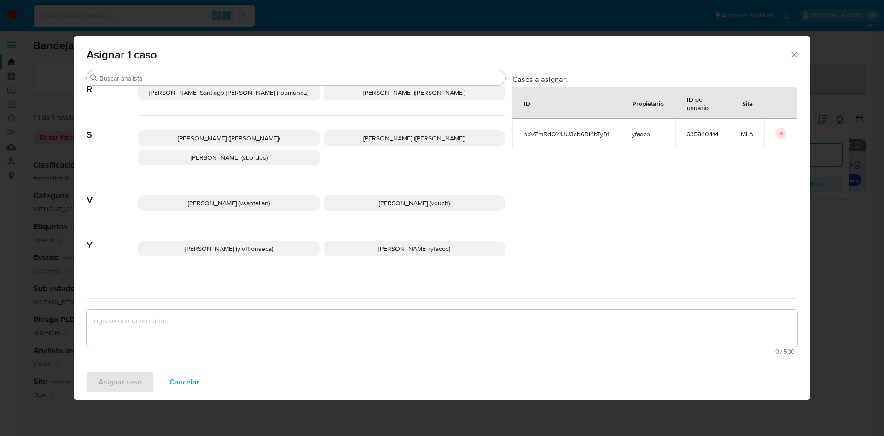
click at [454, 246] on p "Yesica Paola Facco (yfacco)" at bounding box center [415, 249] width 182 height 16
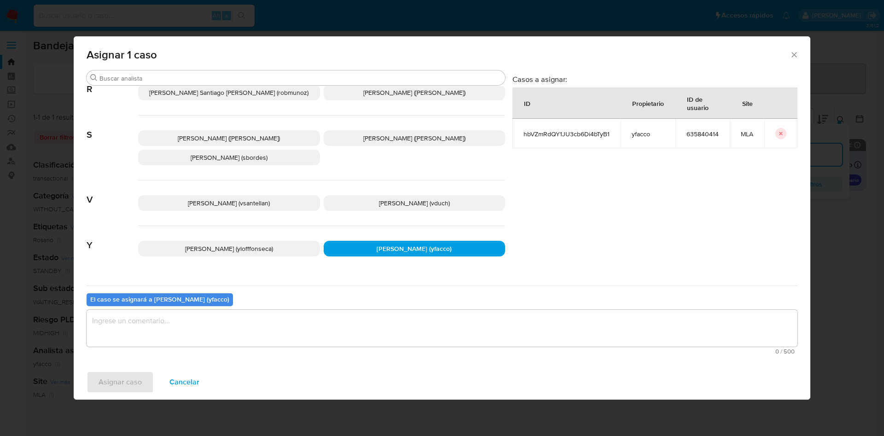
click at [349, 307] on div "El caso se asignará a Yesica Paola Facco (yfacco) 0 / 500 500 caracteres restan…" at bounding box center [442, 321] width 711 height 73
click at [323, 323] on textarea "assign-modal" at bounding box center [442, 328] width 711 height 37
click at [93, 383] on button "Asignar caso" at bounding box center [120, 382] width 67 height 22
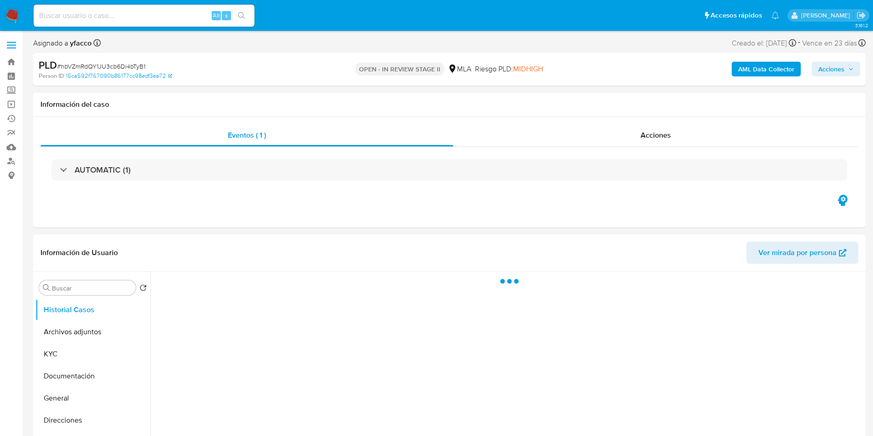
select select "10"
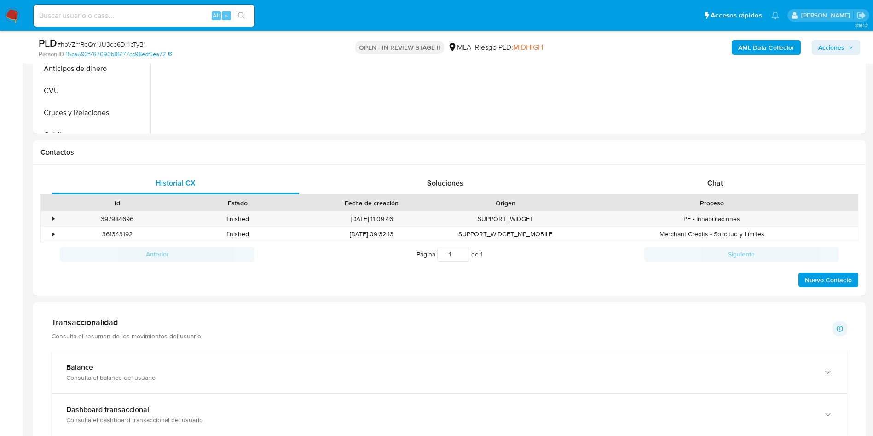
scroll to position [362, 0]
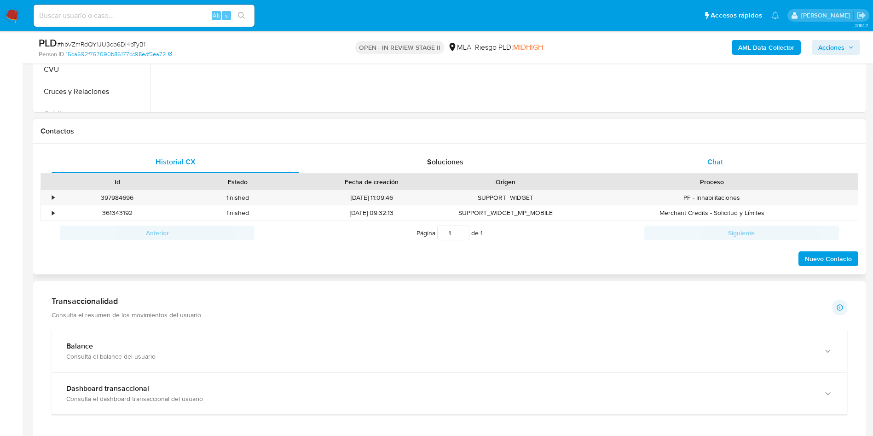
click at [707, 152] on div "Chat" at bounding box center [715, 162] width 248 height 22
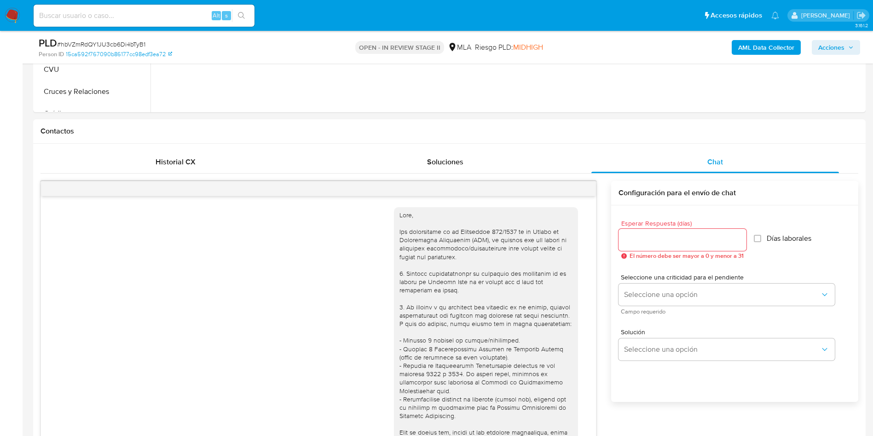
scroll to position [517, 0]
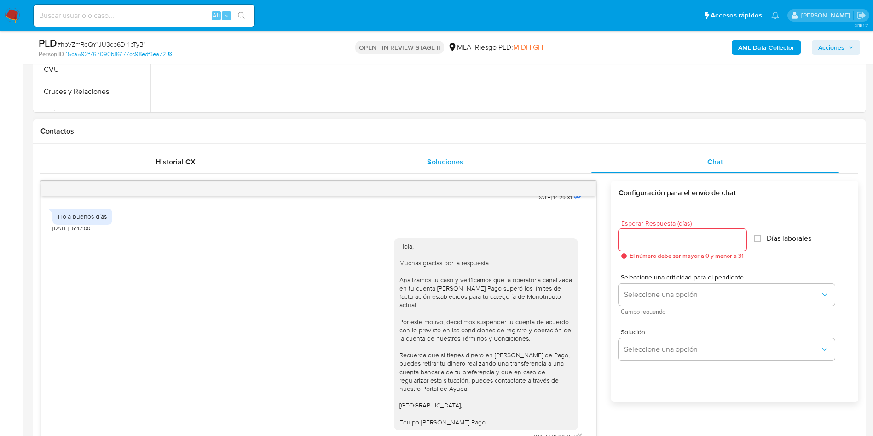
drag, startPoint x: 883, startPoint y: 184, endPoint x: 564, endPoint y: 163, distance: 319.6
click at [564, 163] on div "Soluciones" at bounding box center [445, 162] width 248 height 22
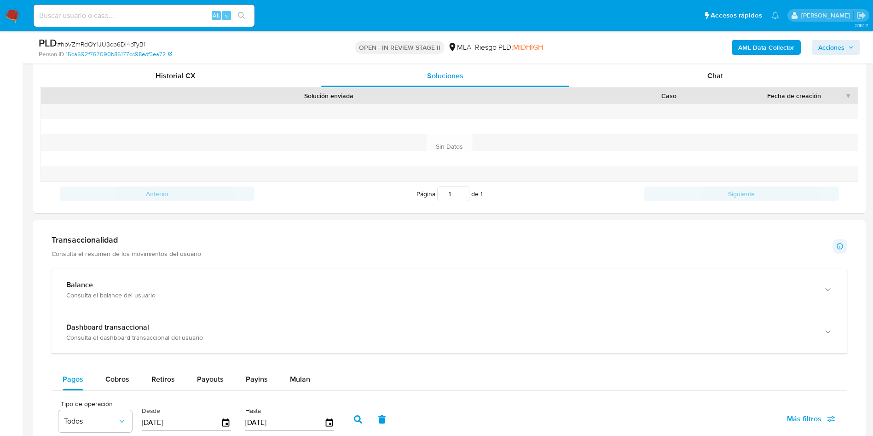
scroll to position [419, 0]
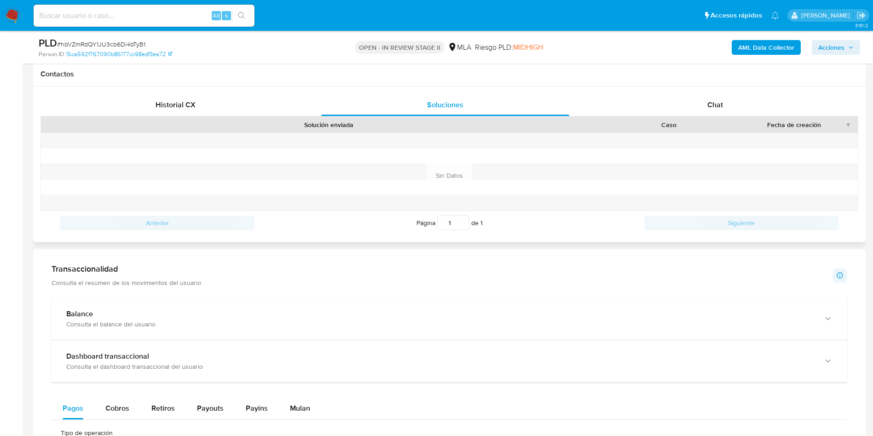
click at [696, 85] on div "Contactos" at bounding box center [449, 74] width 833 height 24
click at [709, 106] on span "Chat" at bounding box center [715, 104] width 16 height 11
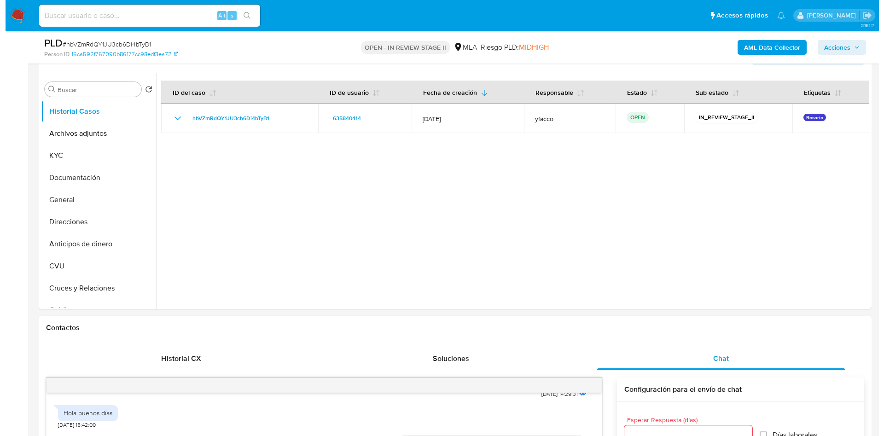
scroll to position [120, 0]
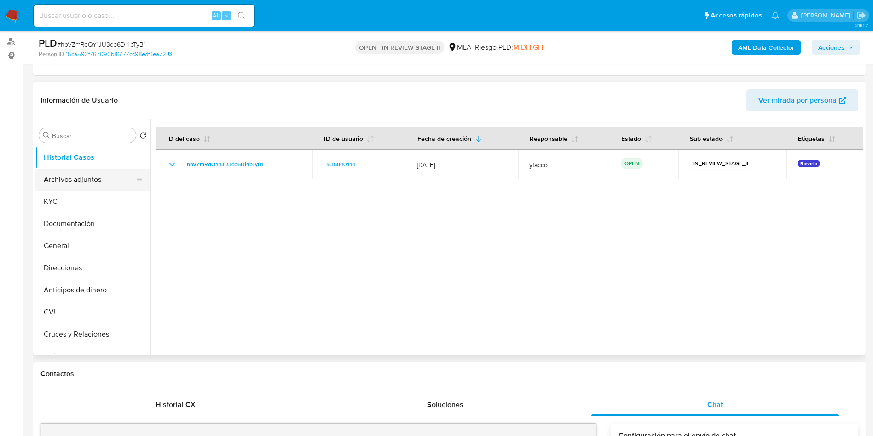
click at [104, 177] on button "Archivos adjuntos" at bounding box center [89, 179] width 108 height 22
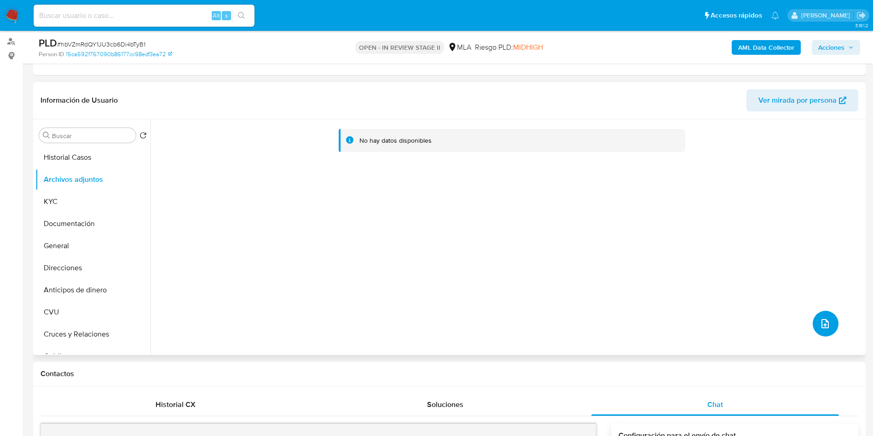
click at [820, 324] on icon "upload-file" at bounding box center [825, 323] width 11 height 11
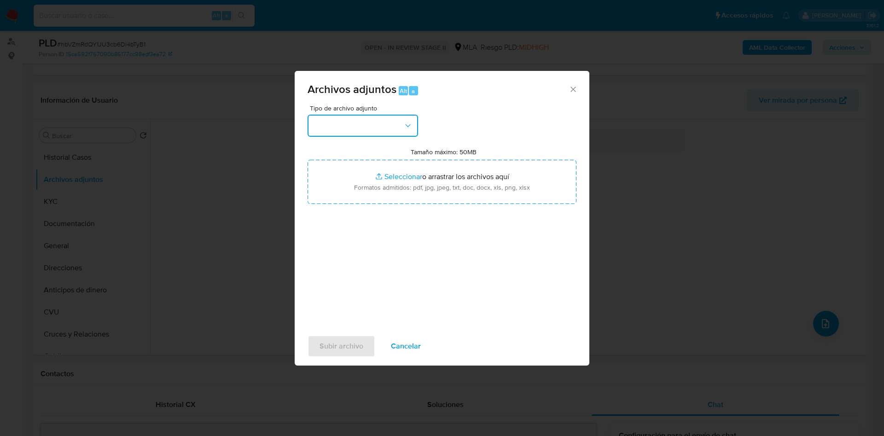
click at [359, 116] on button "button" at bounding box center [362, 126] width 110 height 22
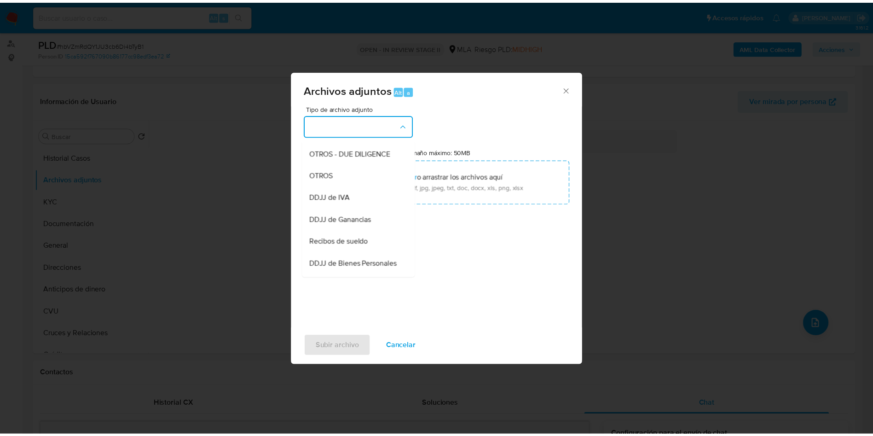
scroll to position [179, 0]
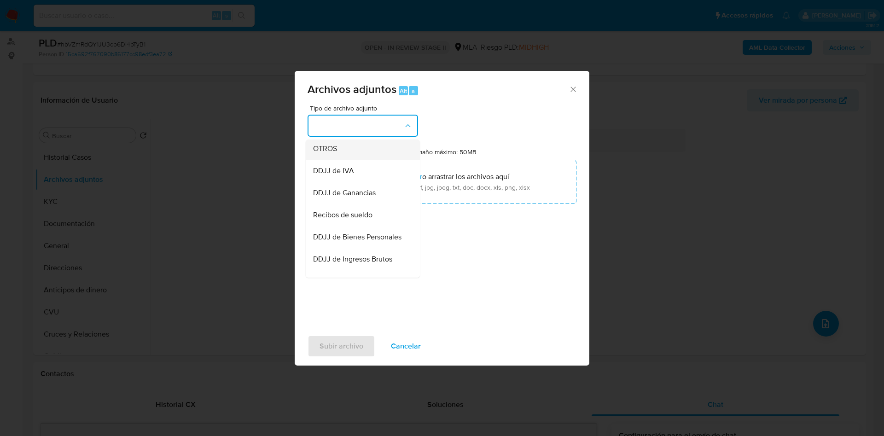
click at [355, 157] on div "OTROS" at bounding box center [360, 149] width 94 height 22
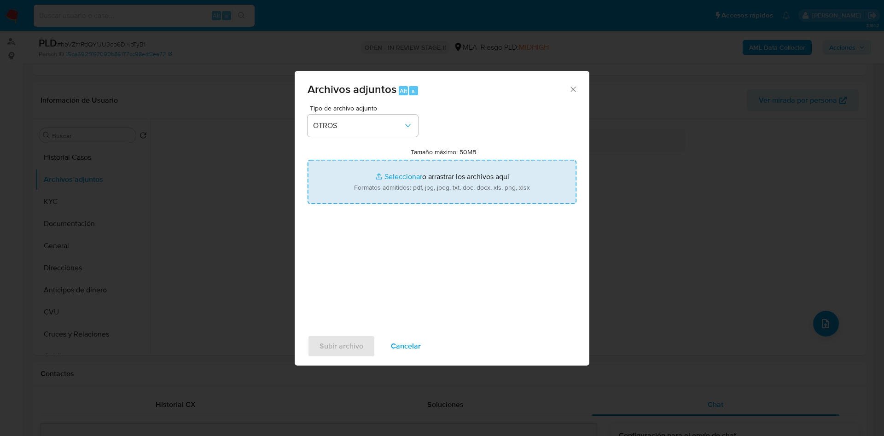
click at [403, 174] on input "Tamaño máximo: 50MB Seleccionar archivos" at bounding box center [441, 182] width 269 height 44
type input "C:\fakepath\Caselog hbVZmRdQY1JU3cb6Di4bTyB1_2025_09_17_10_50_39.docx"
click at [401, 179] on input "Tamaño máximo: 50MB Seleccionar archivos" at bounding box center [441, 182] width 269 height 44
type input "C:\fakepath\Movimientos 635840414.xlsx"
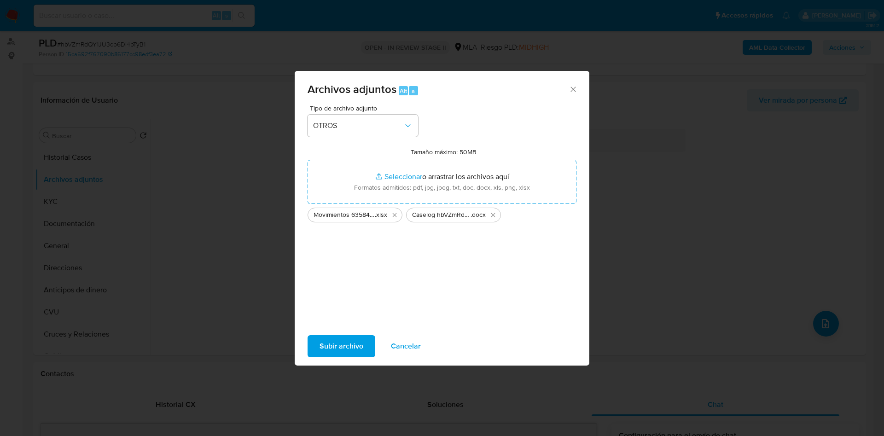
click at [334, 343] on span "Subir archivo" at bounding box center [341, 346] width 44 height 20
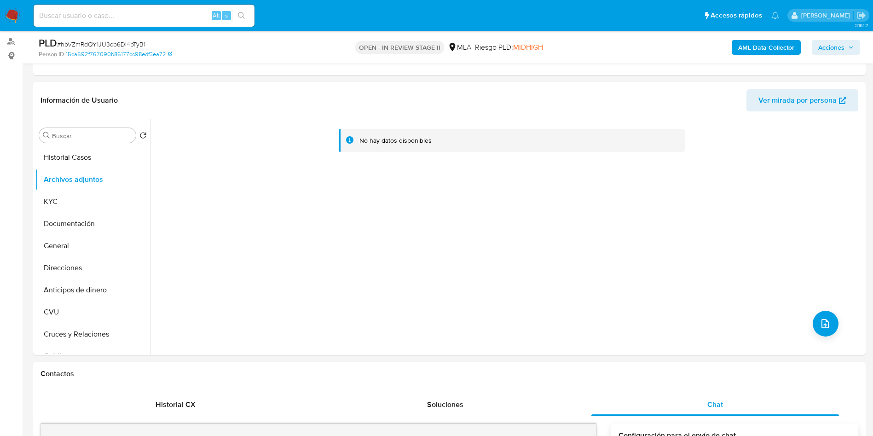
click at [747, 46] on b "AML Data Collector" at bounding box center [766, 47] width 56 height 15
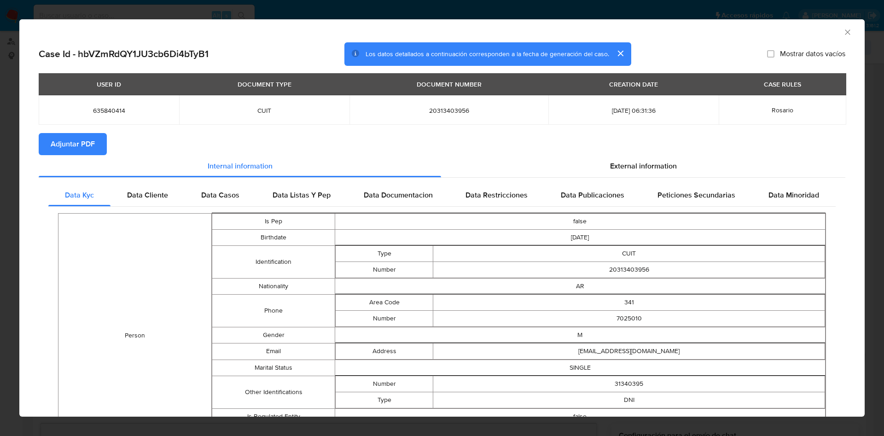
click at [97, 141] on button "Adjuntar PDF" at bounding box center [73, 144] width 68 height 22
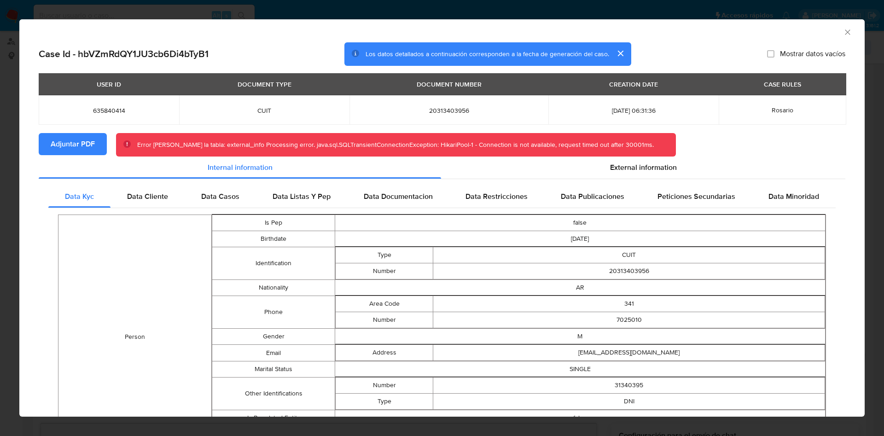
click at [843, 35] on icon "Cerrar ventana" at bounding box center [847, 32] width 9 height 9
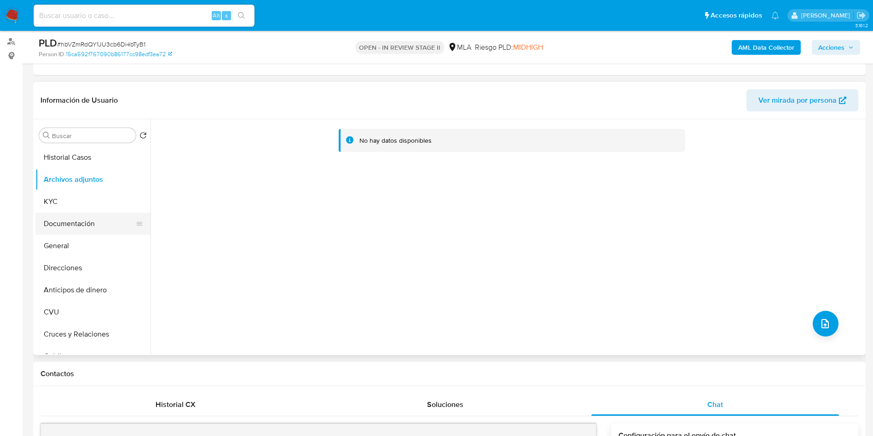
click at [72, 228] on button "Documentación" at bounding box center [89, 224] width 108 height 22
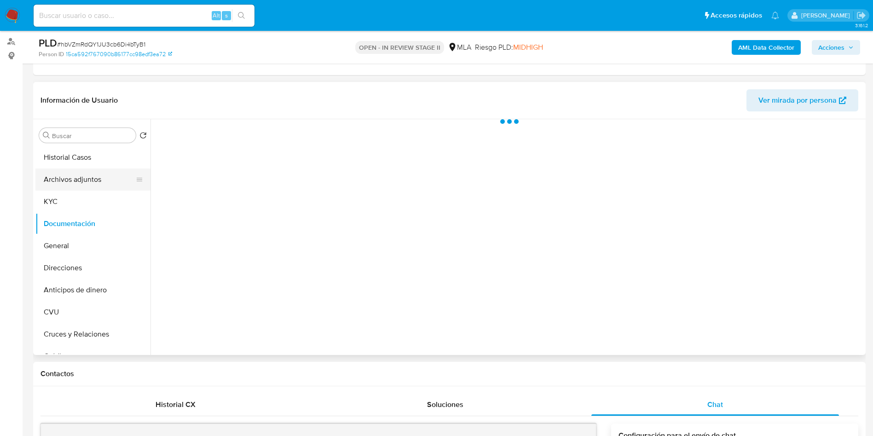
click at [91, 175] on button "Archivos adjuntos" at bounding box center [89, 179] width 108 height 22
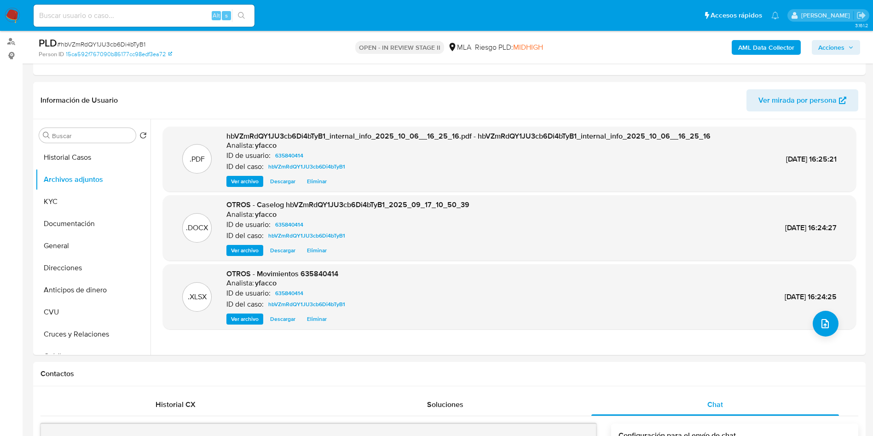
click at [769, 46] on b "AML Data Collector" at bounding box center [766, 47] width 56 height 15
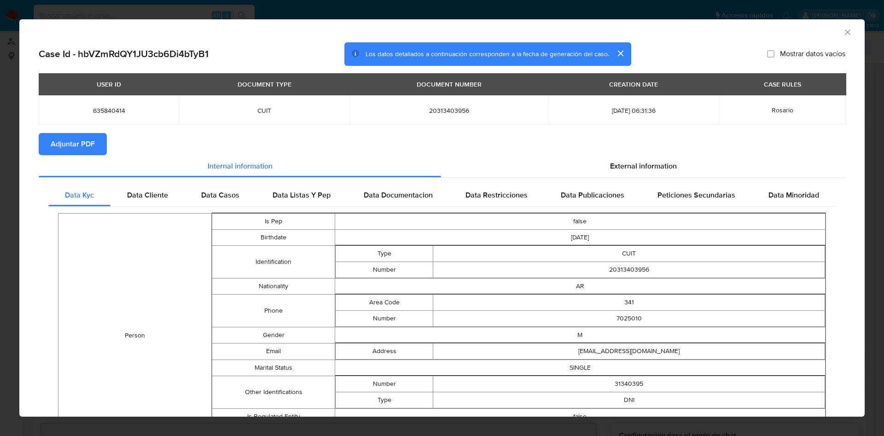
click at [68, 142] on span "Adjuntar PDF" at bounding box center [73, 144] width 44 height 20
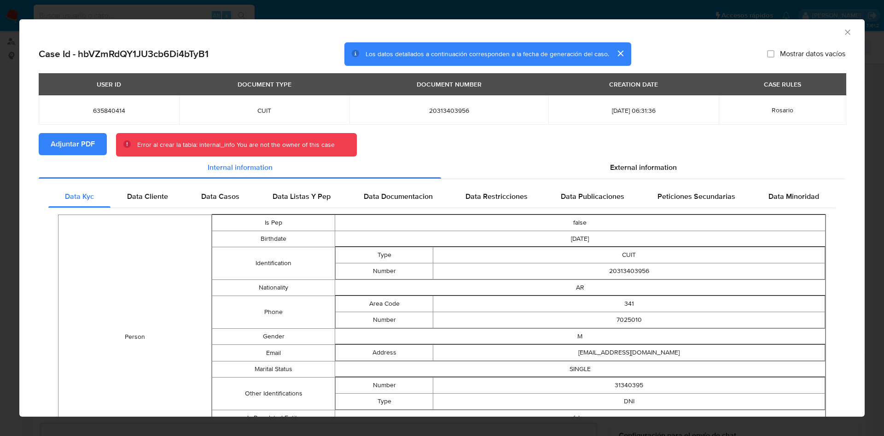
click at [843, 34] on icon "Cerrar ventana" at bounding box center [847, 32] width 9 height 9
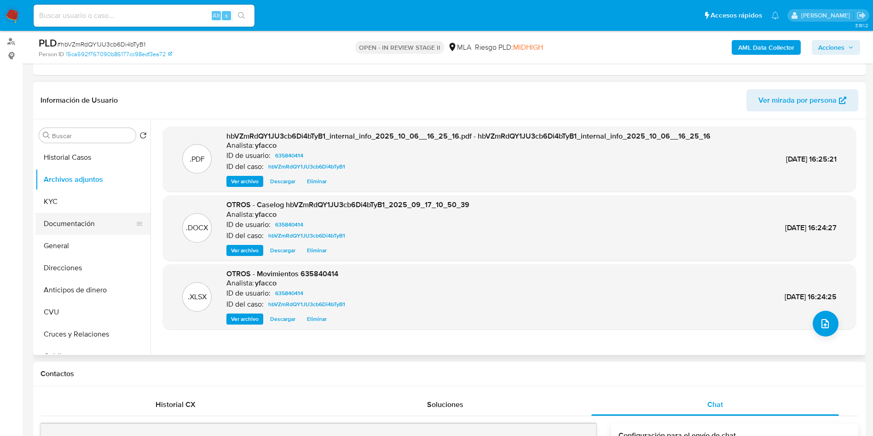
click at [77, 214] on button "Documentación" at bounding box center [89, 224] width 108 height 22
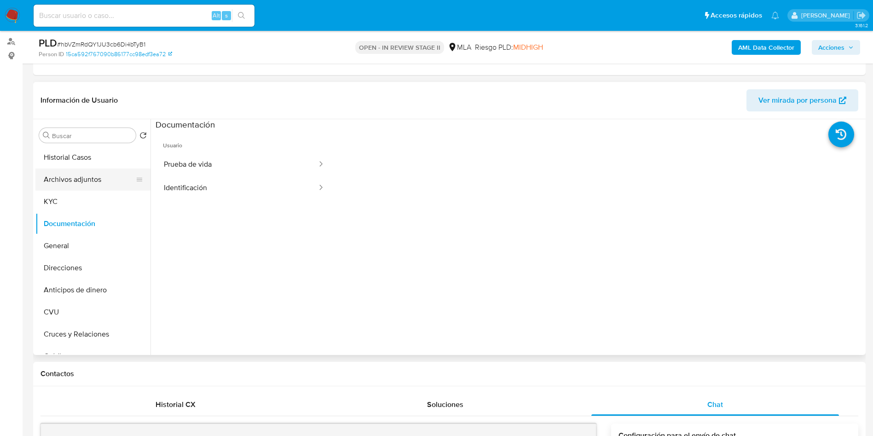
click at [94, 182] on button "Archivos adjuntos" at bounding box center [89, 179] width 108 height 22
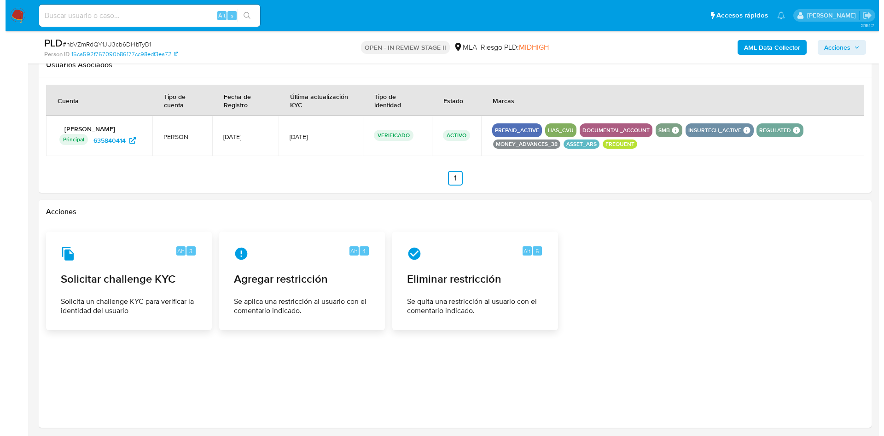
scroll to position [1400, 0]
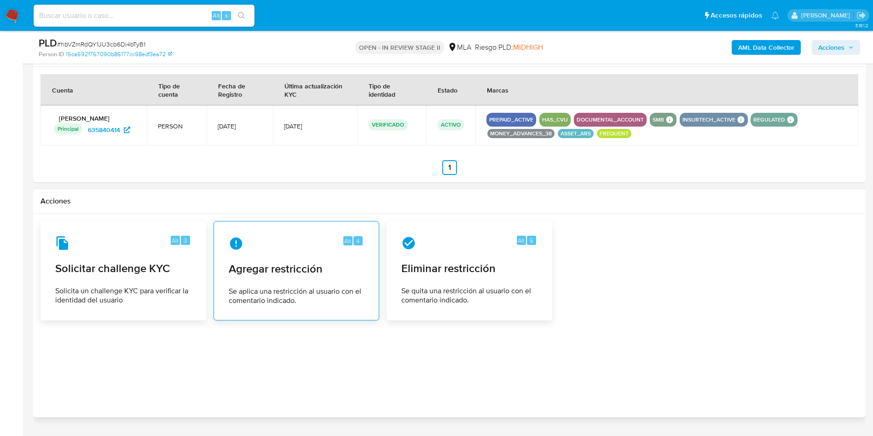
click at [312, 266] on span "Agregar restricción" at bounding box center [296, 269] width 135 height 14
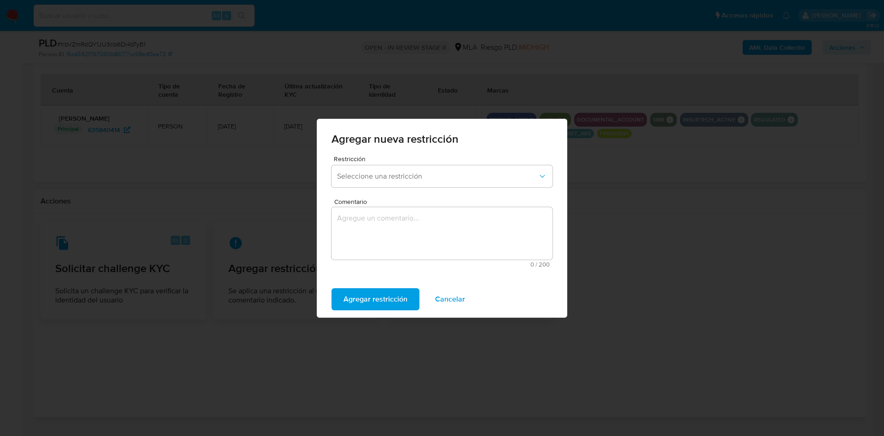
click at [420, 187] on div "Restricción Seleccione una restricción" at bounding box center [441, 173] width 221 height 35
click at [468, 171] on button "Seleccione una restricción" at bounding box center [441, 176] width 221 height 22
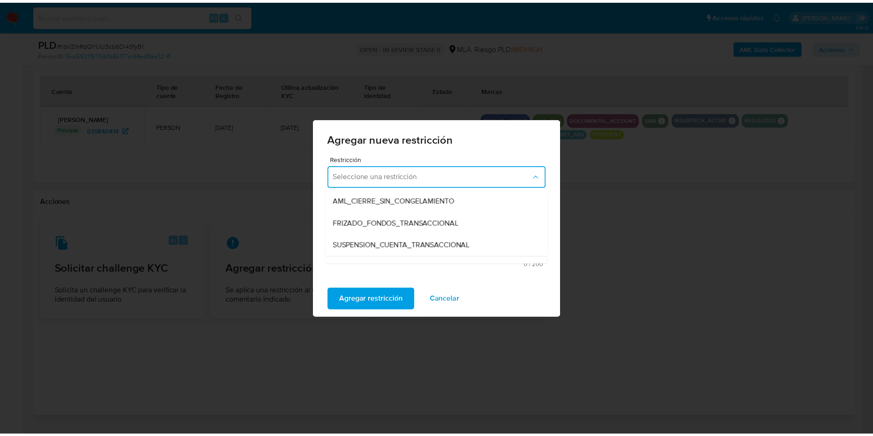
scroll to position [92, 0]
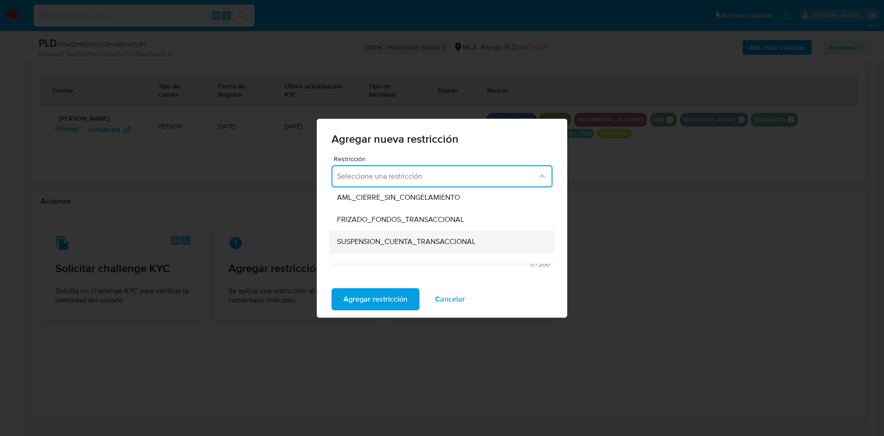
click at [457, 243] on span "SUSPENSION_CUENTA_TRANSACCIONAL" at bounding box center [406, 241] width 139 height 9
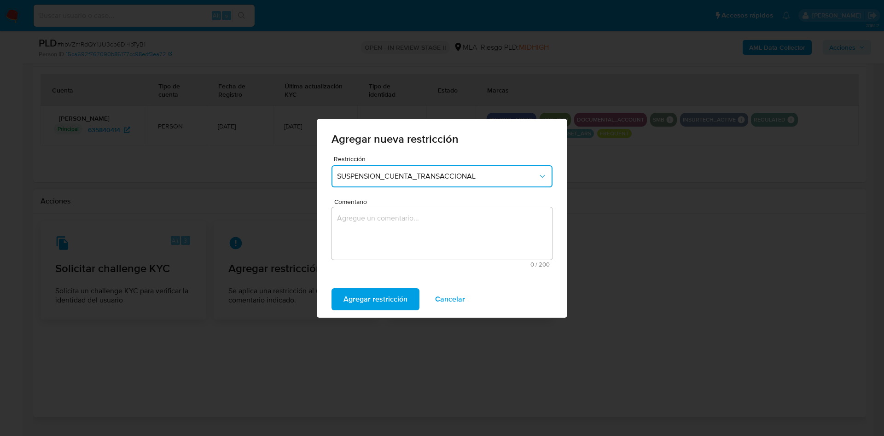
click at [429, 230] on textarea "Comentario" at bounding box center [441, 233] width 221 height 52
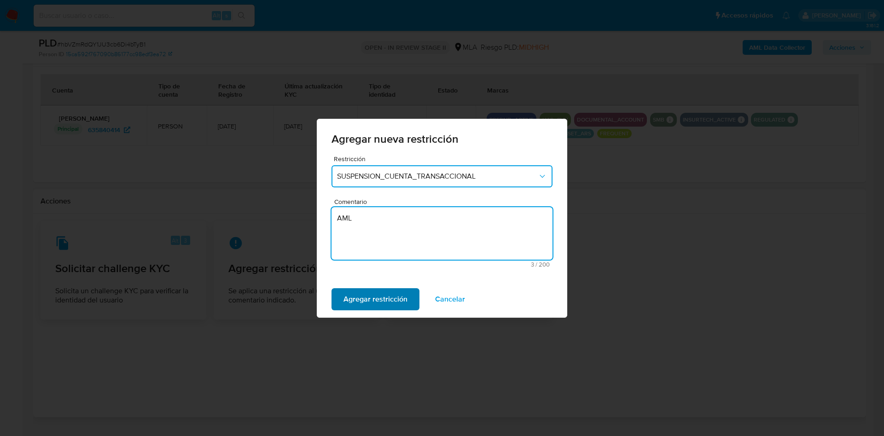
type textarea "AML"
click at [366, 295] on span "Agregar restricción" at bounding box center [375, 299] width 64 height 20
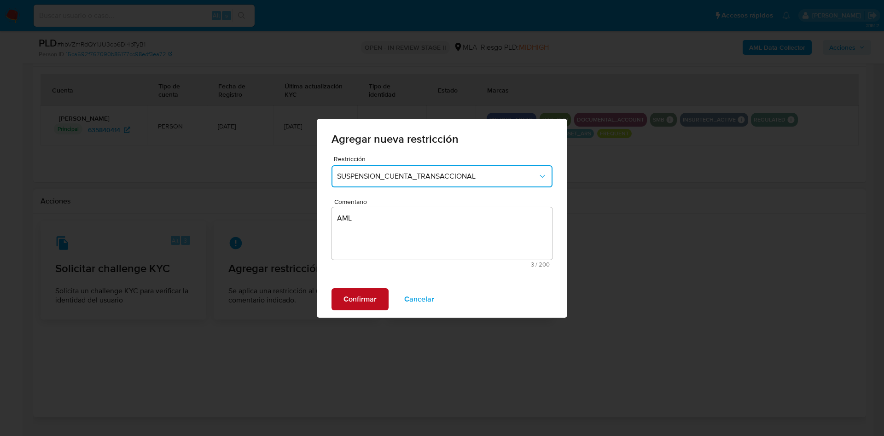
click at [366, 296] on span "Confirmar" at bounding box center [359, 299] width 33 height 20
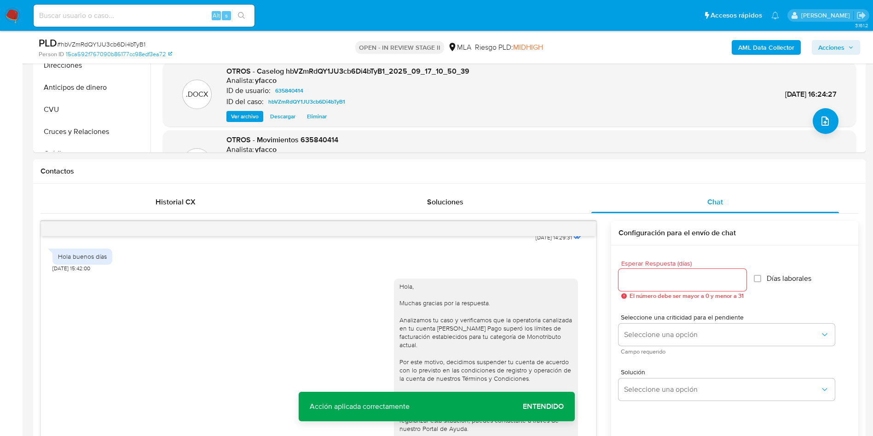
scroll to position [312, 0]
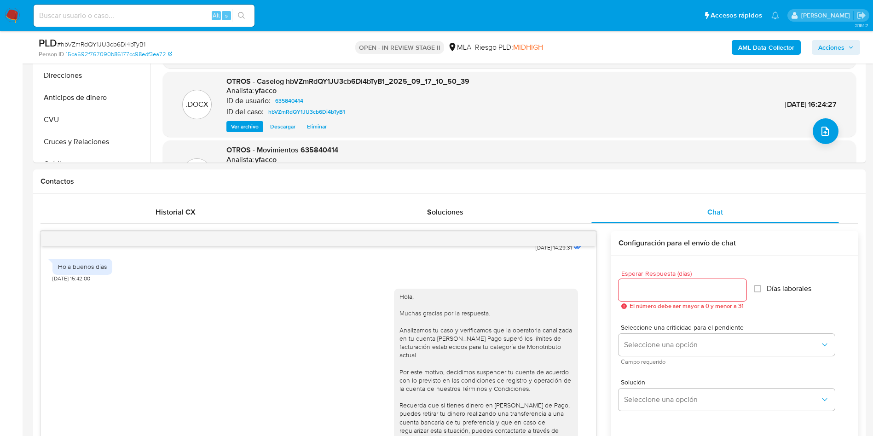
click at [821, 48] on span "Acciones" at bounding box center [831, 47] width 26 height 15
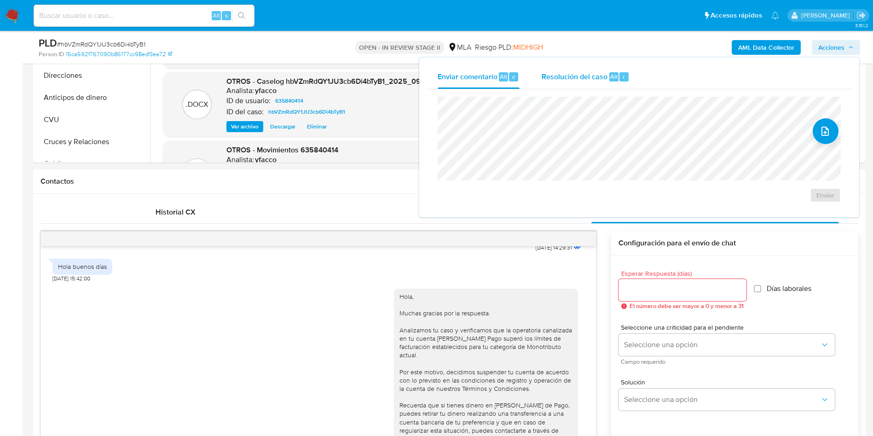
click at [580, 67] on div "Resolución del caso Alt r" at bounding box center [586, 77] width 88 height 24
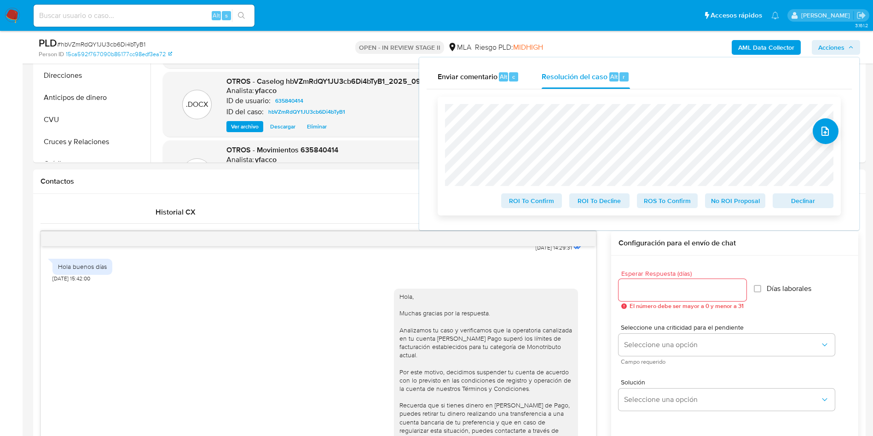
click at [660, 202] on span "ROS To Confirm" at bounding box center [667, 200] width 48 height 13
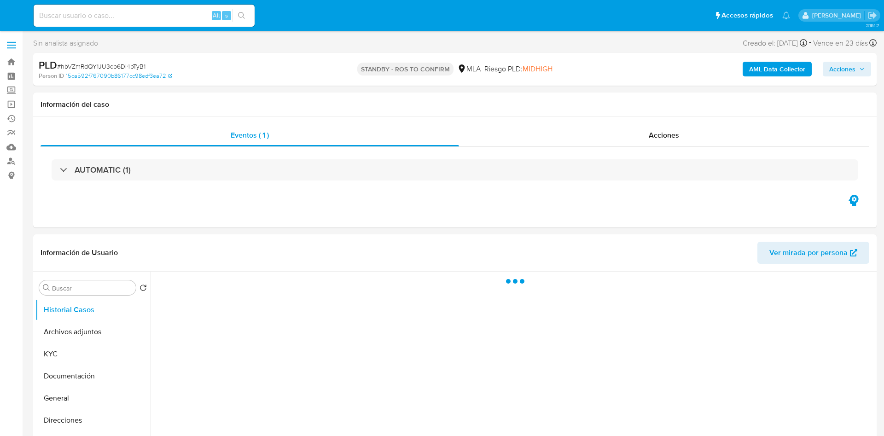
select select "10"
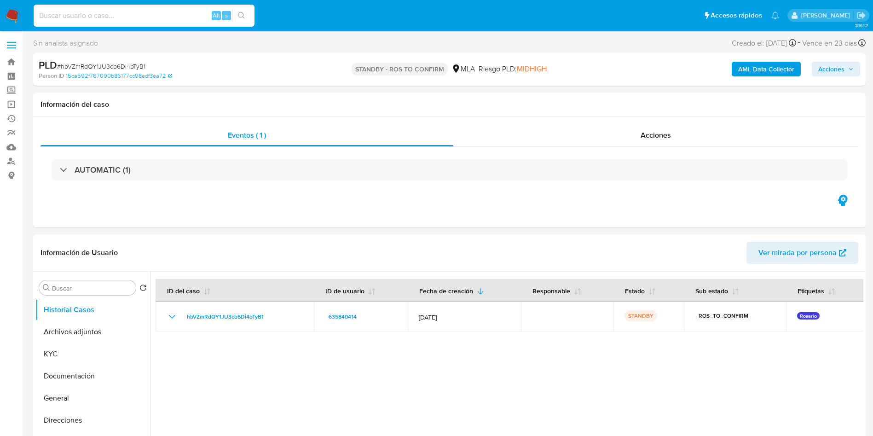
click at [196, 20] on input at bounding box center [144, 16] width 221 height 12
paste input "e5QLIB2eTB2AO1p0ADhEQJxs"
type input "e5QLIB2eTB2AO1p0ADhEQJxs"
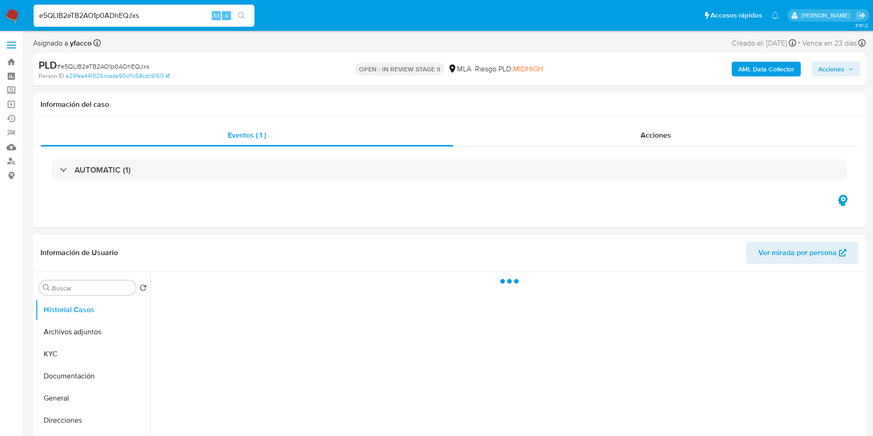
select select "10"
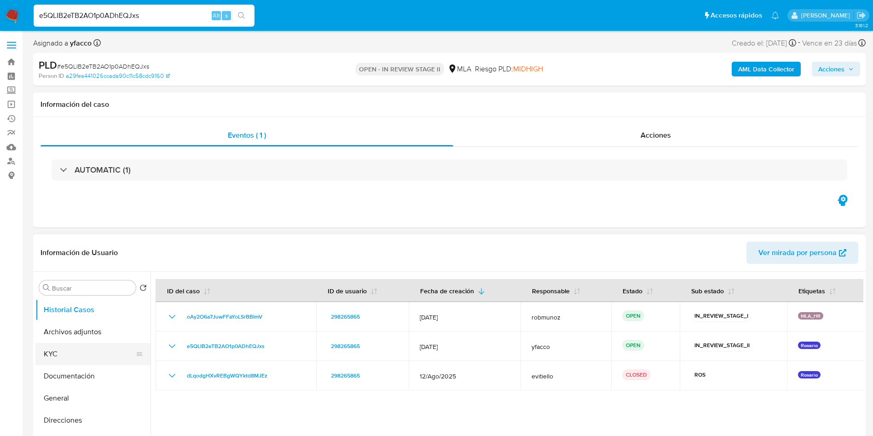
click at [73, 343] on button "KYC" at bounding box center [89, 354] width 108 height 22
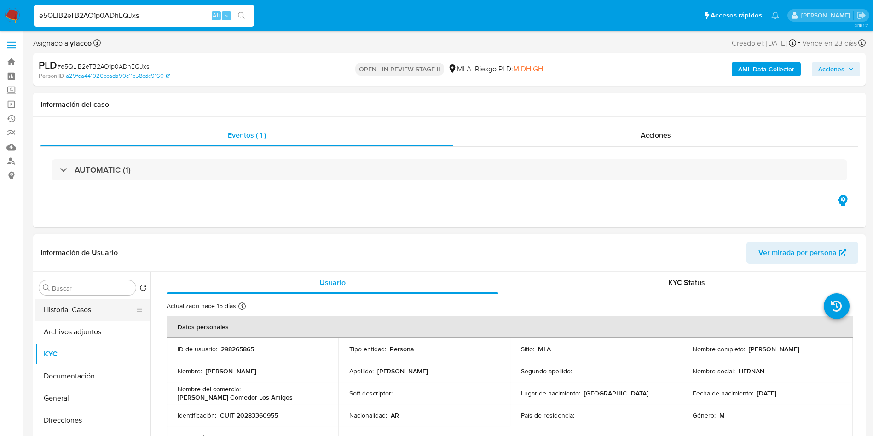
click at [96, 312] on button "Historial Casos" at bounding box center [89, 310] width 108 height 22
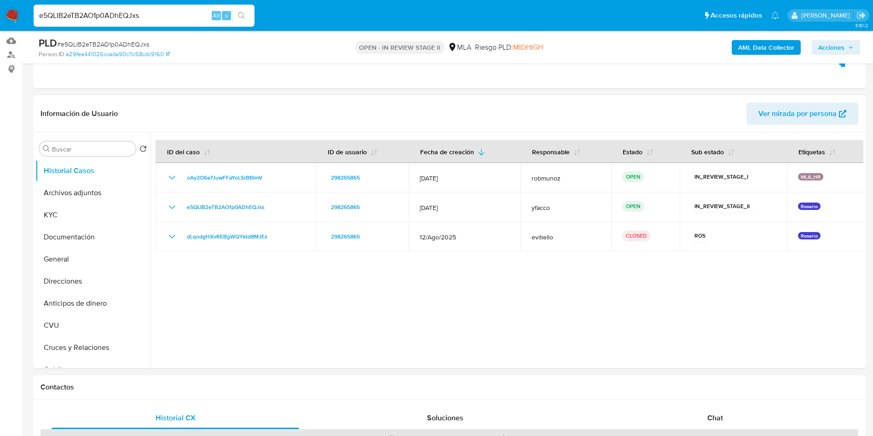
scroll to position [101, 0]
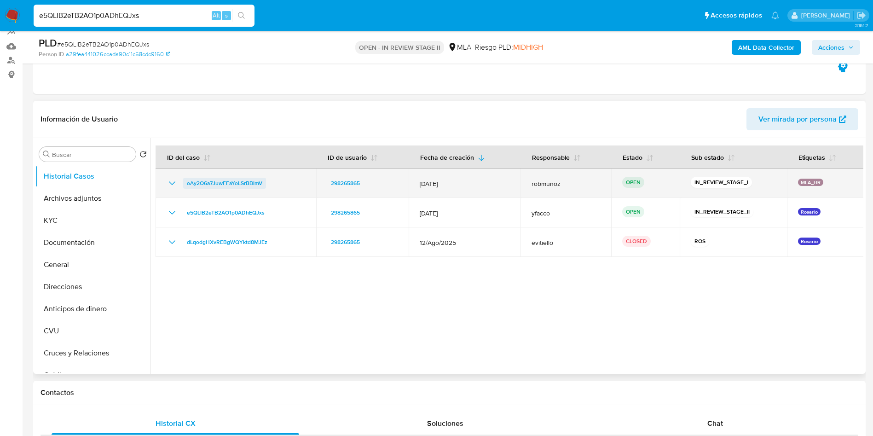
click at [243, 179] on span "oAy2O6a7JuwFFaYoLSrBBImV" at bounding box center [224, 183] width 75 height 11
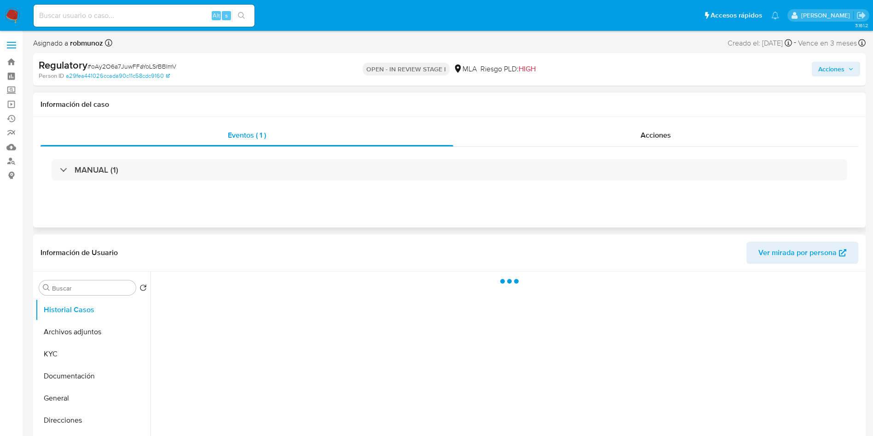
select select "10"
